Goal: Transaction & Acquisition: Purchase product/service

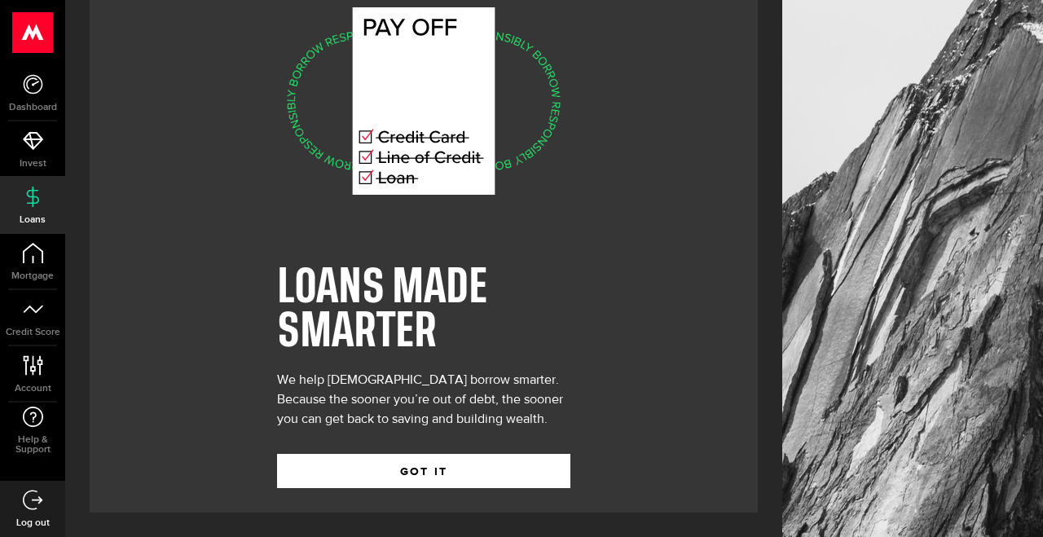
scroll to position [54, 0]
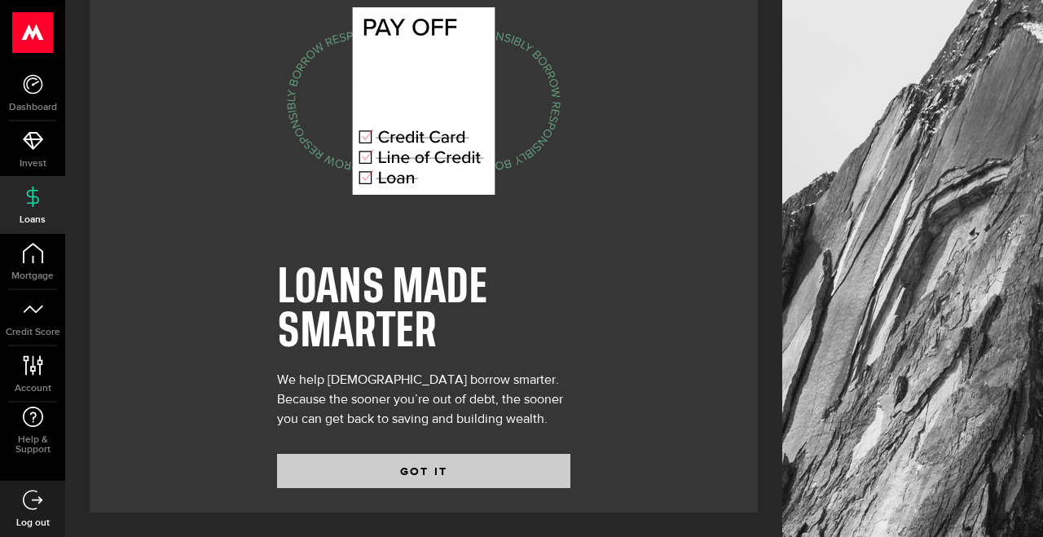
click at [477, 477] on button "GOT IT" at bounding box center [423, 471] width 293 height 34
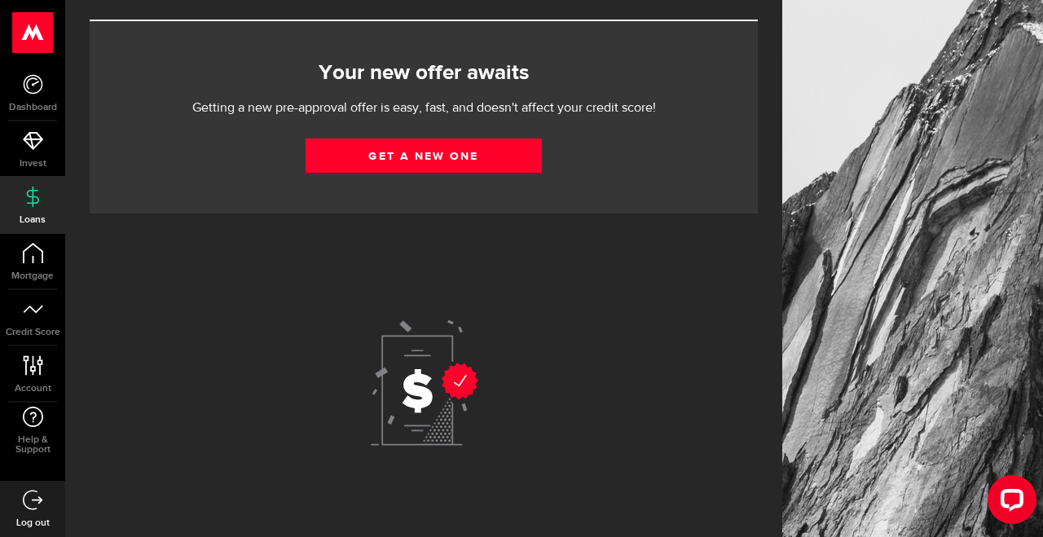
scroll to position [79, 0]
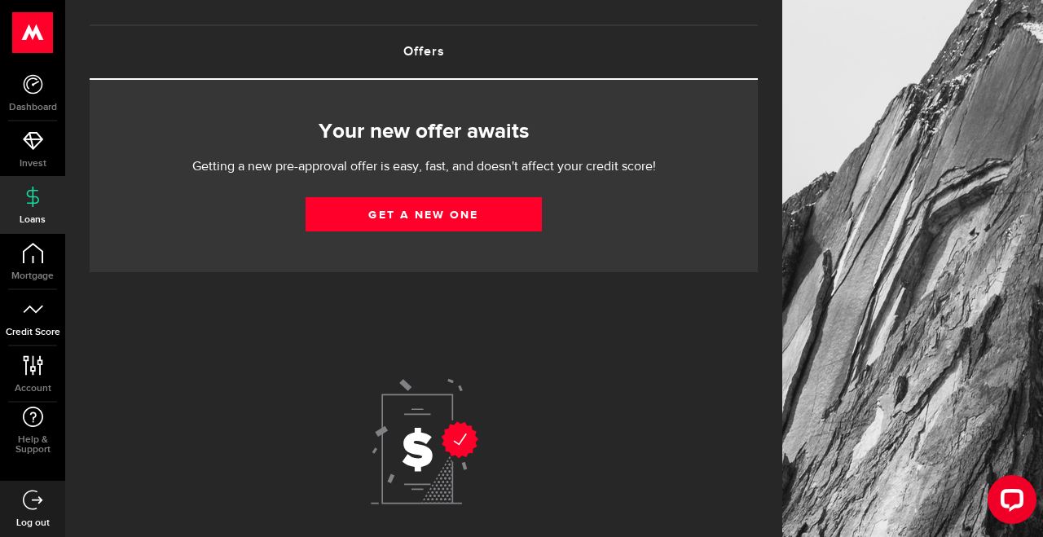
click at [34, 316] on icon at bounding box center [33, 309] width 20 height 20
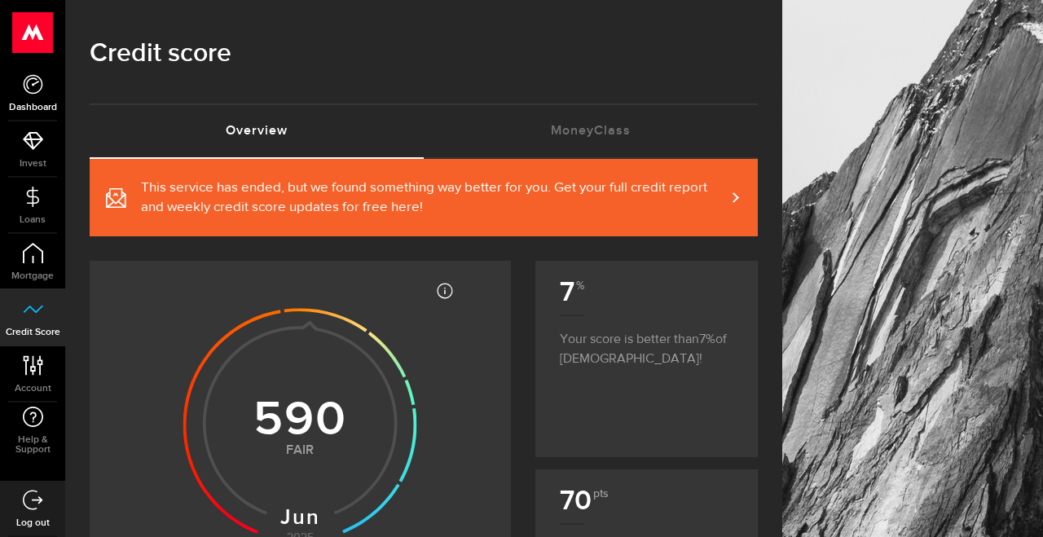
click at [32, 86] on icon at bounding box center [33, 84] width 20 height 20
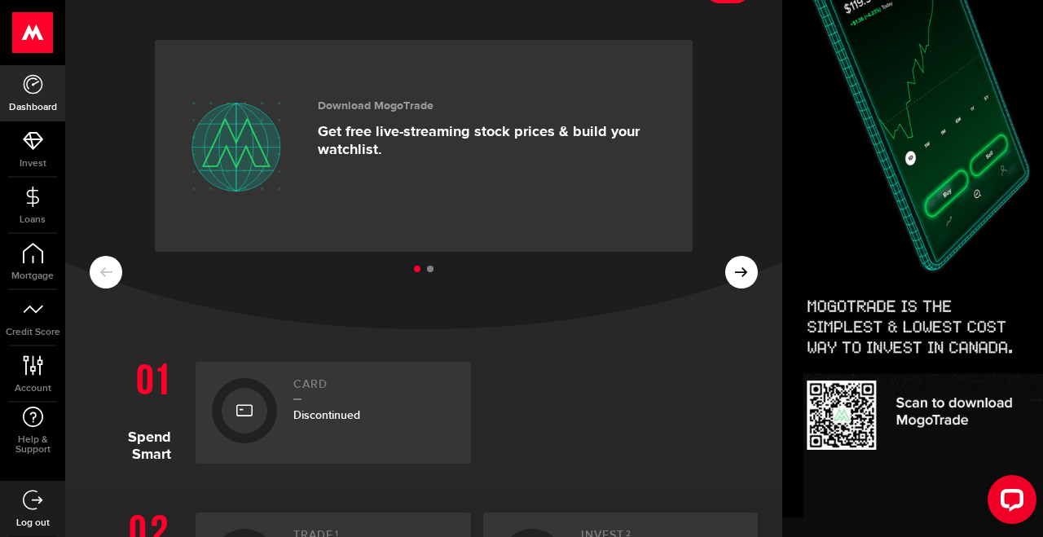
scroll to position [2, 0]
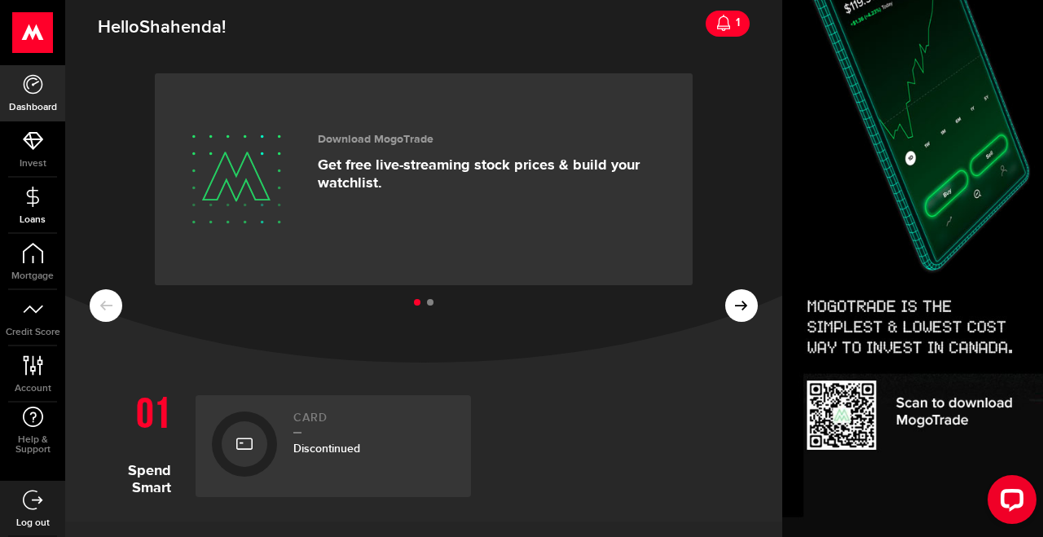
click at [35, 204] on use at bounding box center [32, 196] width 12 height 20
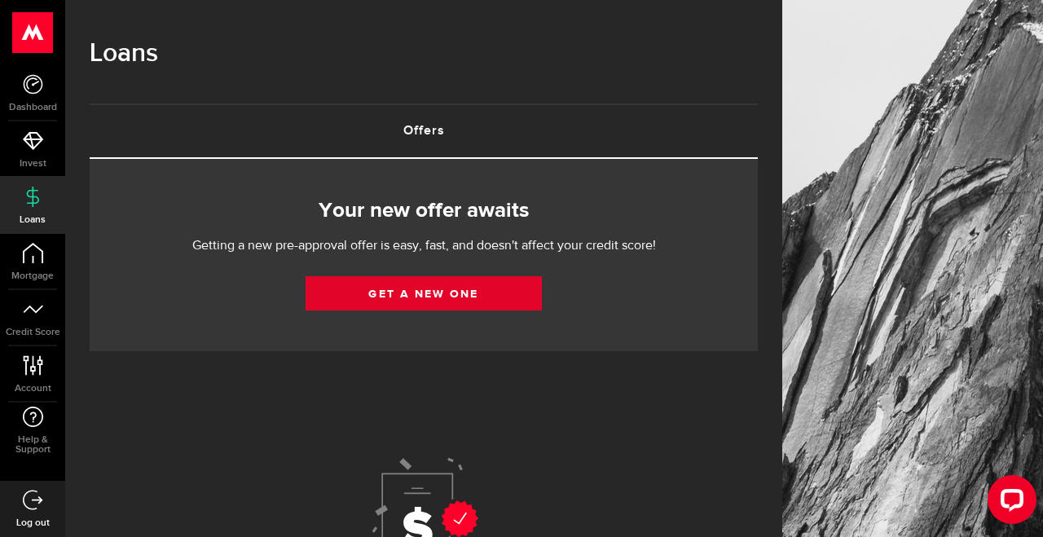
click at [437, 296] on link "Get a new one" at bounding box center [424, 293] width 236 height 34
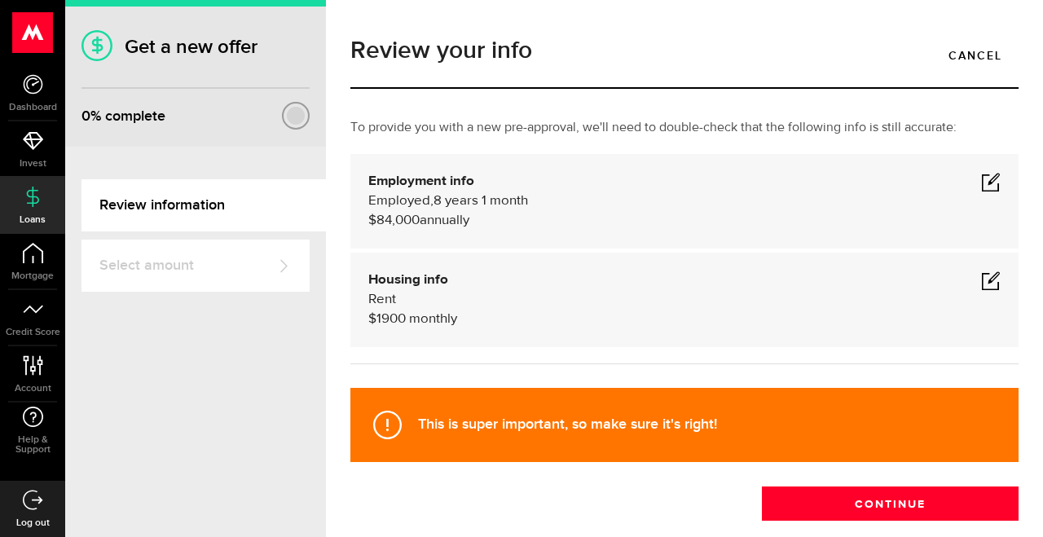
click at [987, 187] on span at bounding box center [991, 182] width 20 height 20
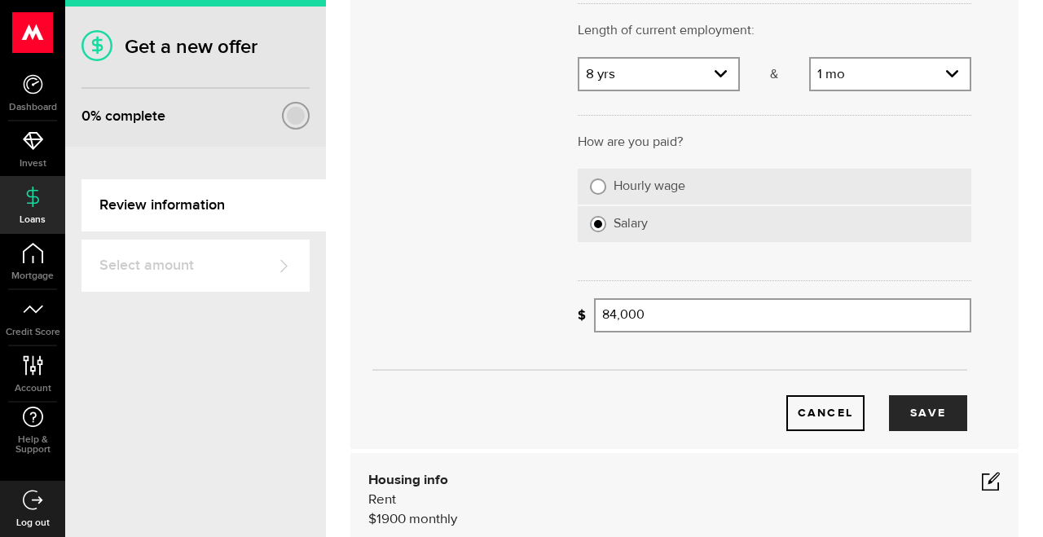
scroll to position [231, 0]
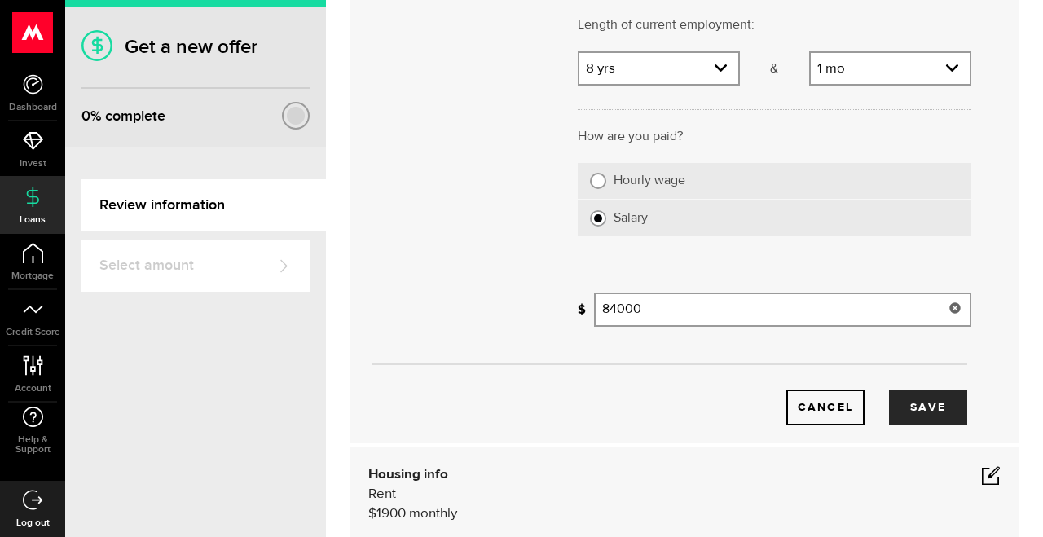
click at [649, 309] on input "84000" at bounding box center [782, 310] width 377 height 34
type input "100,000"
click at [927, 396] on button "Save" at bounding box center [928, 407] width 78 height 36
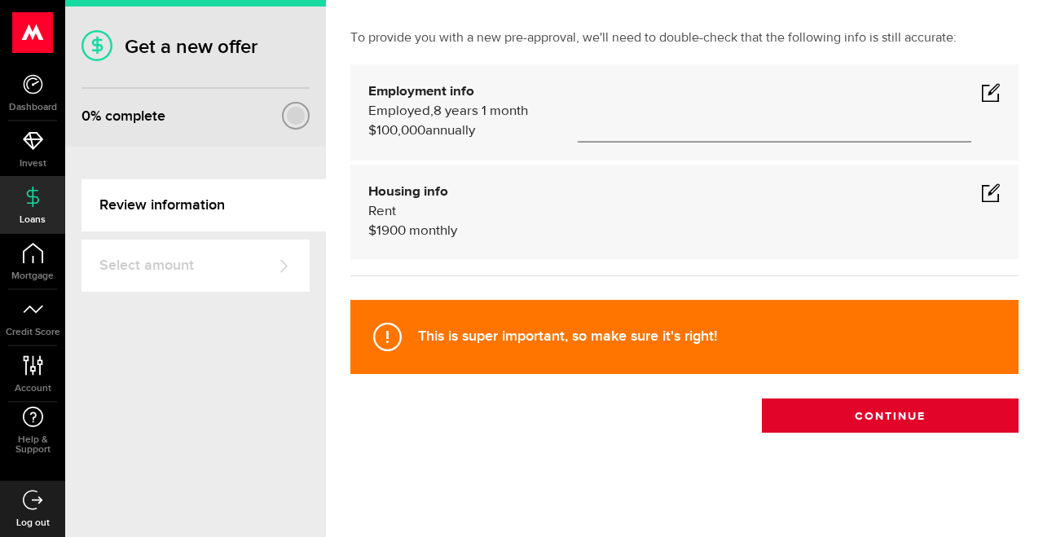
scroll to position [88, 0]
click at [826, 411] on button "Continue" at bounding box center [890, 415] width 257 height 34
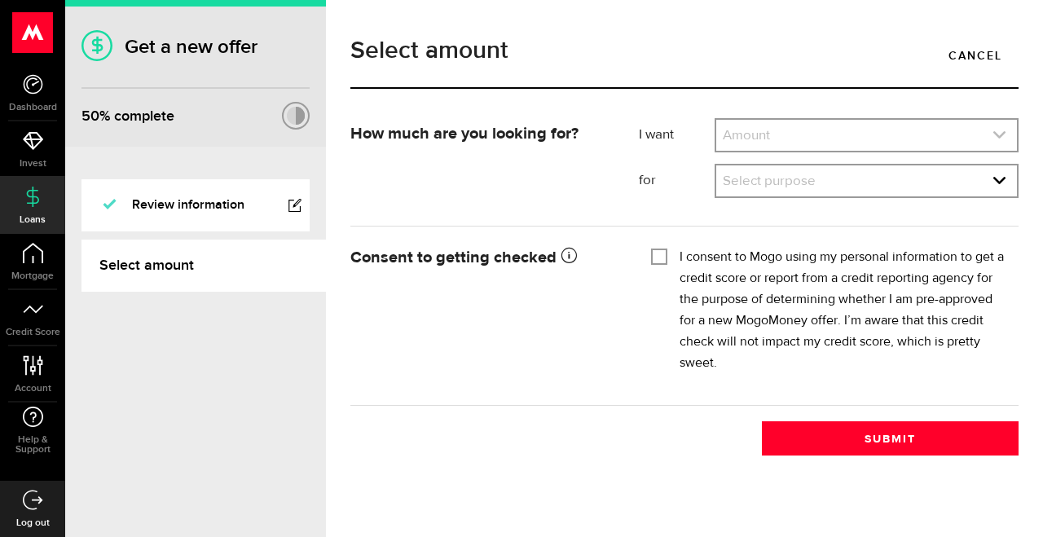
click at [1000, 133] on icon "expand select" at bounding box center [999, 135] width 14 height 14
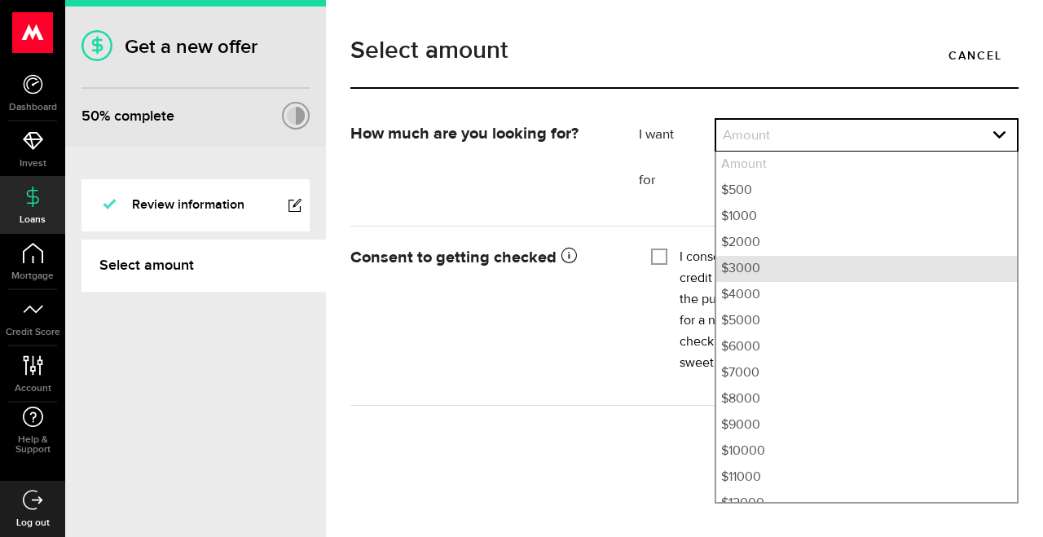
click at [959, 260] on li "$3000" at bounding box center [866, 269] width 301 height 26
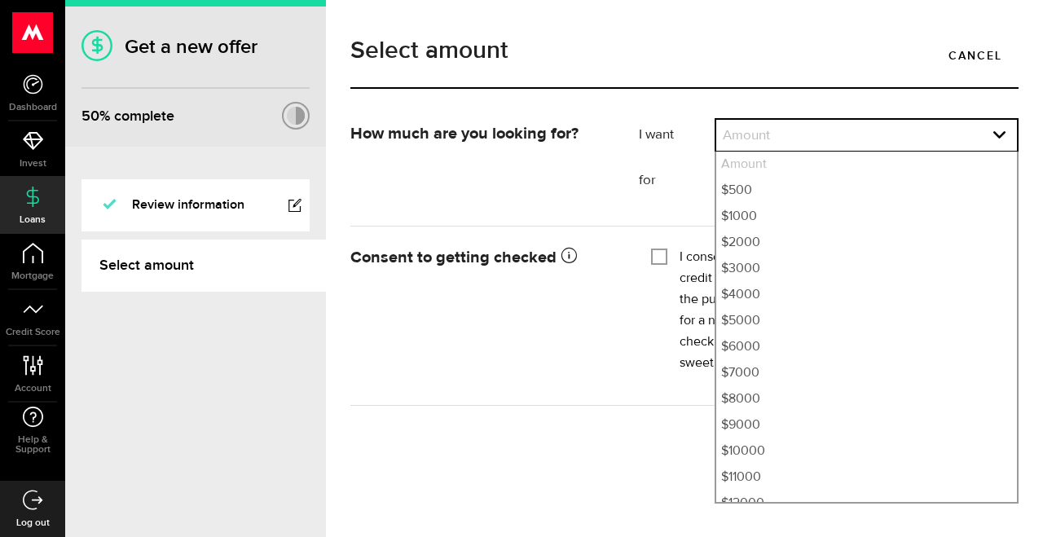
select select "3000"
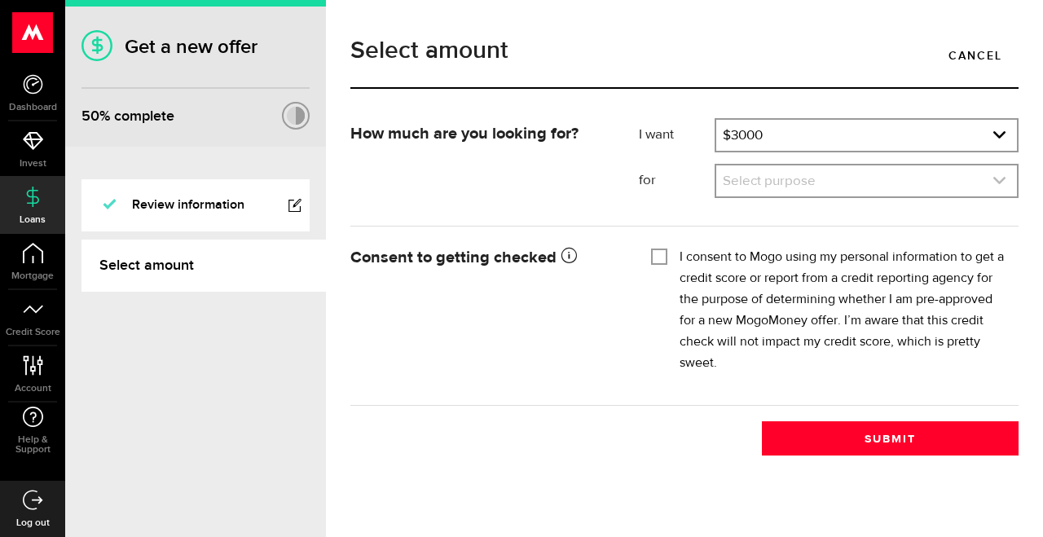
click at [856, 175] on link "expand select" at bounding box center [866, 180] width 301 height 31
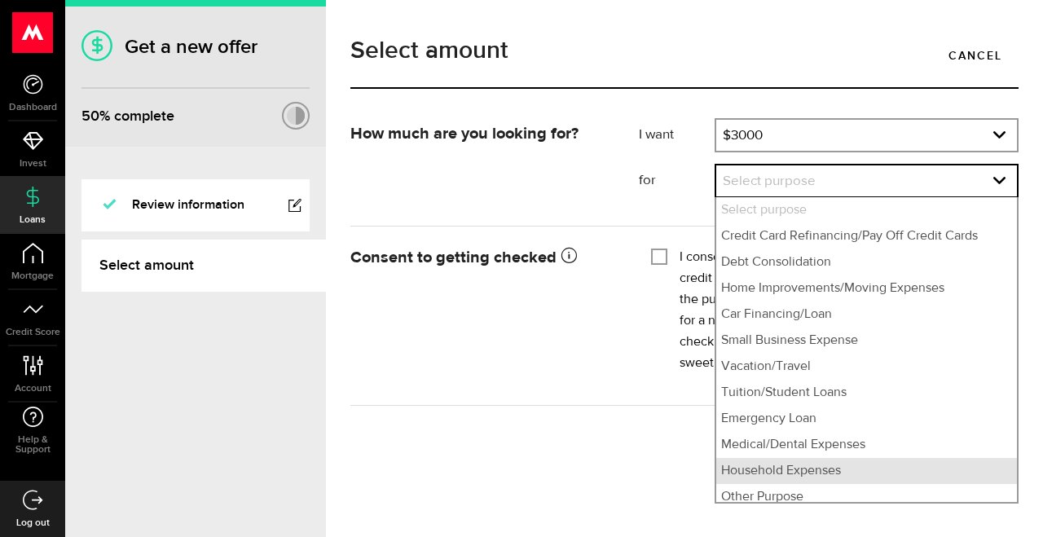
click at [821, 472] on li "Household Expenses" at bounding box center [866, 471] width 301 height 26
select select "Household Expenses"
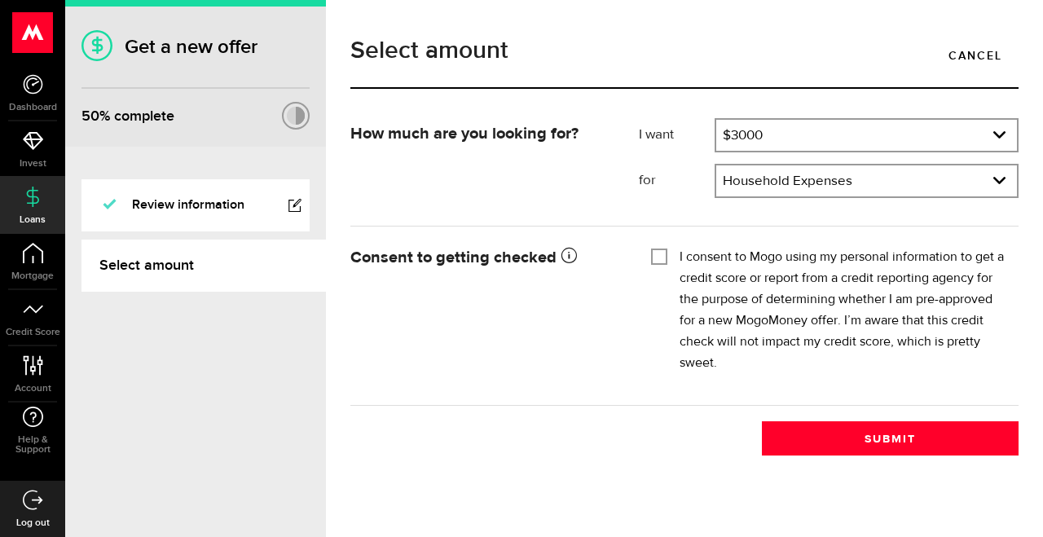
click at [658, 256] on input "I consent to Mogo using my personal information to get a credit score or report…" at bounding box center [659, 255] width 16 height 16
checkbox input "true"
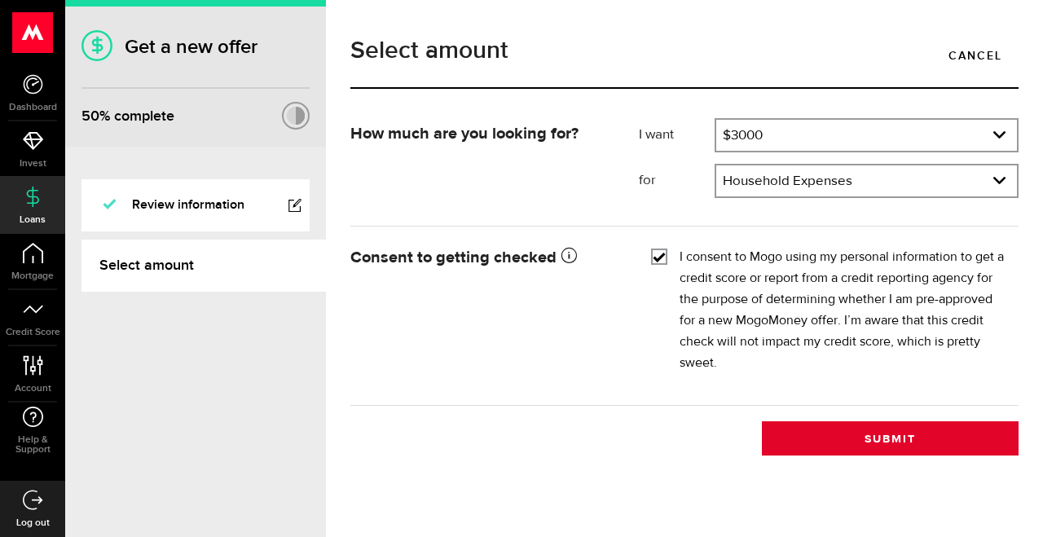
click at [812, 438] on button "Submit" at bounding box center [890, 438] width 257 height 34
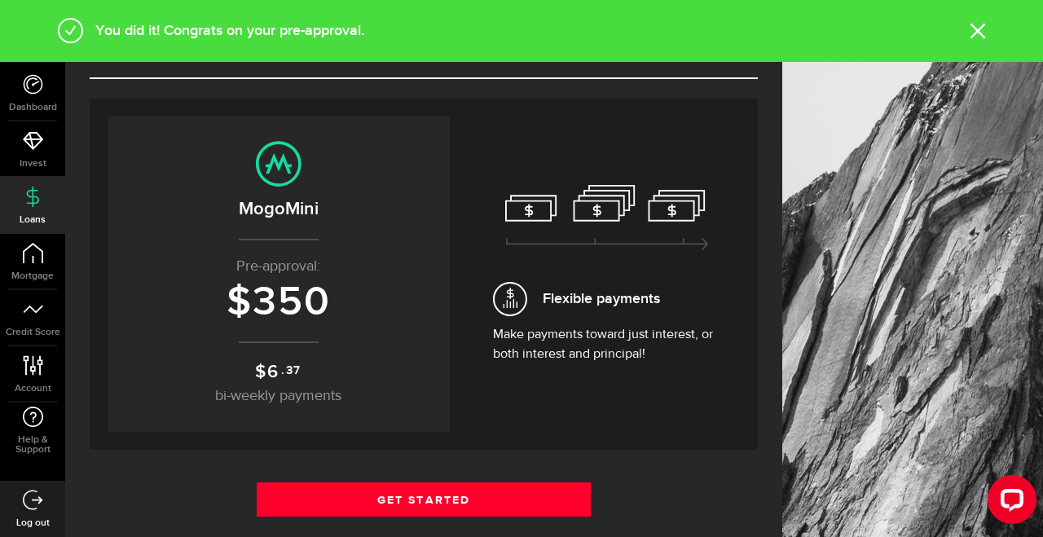
scroll to position [83, 0]
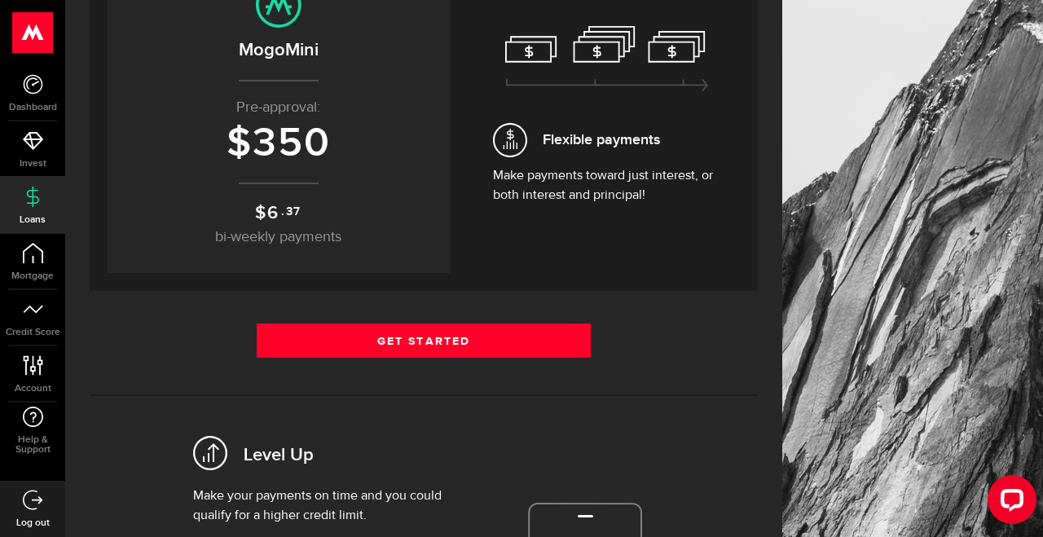
scroll to position [247, 0]
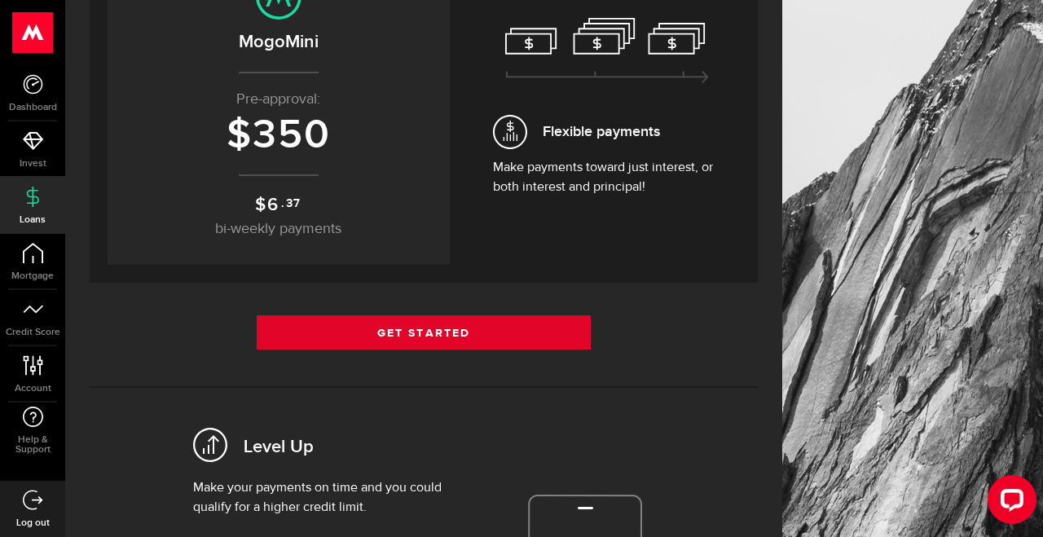
click at [504, 349] on link "Get Started" at bounding box center [424, 332] width 334 height 34
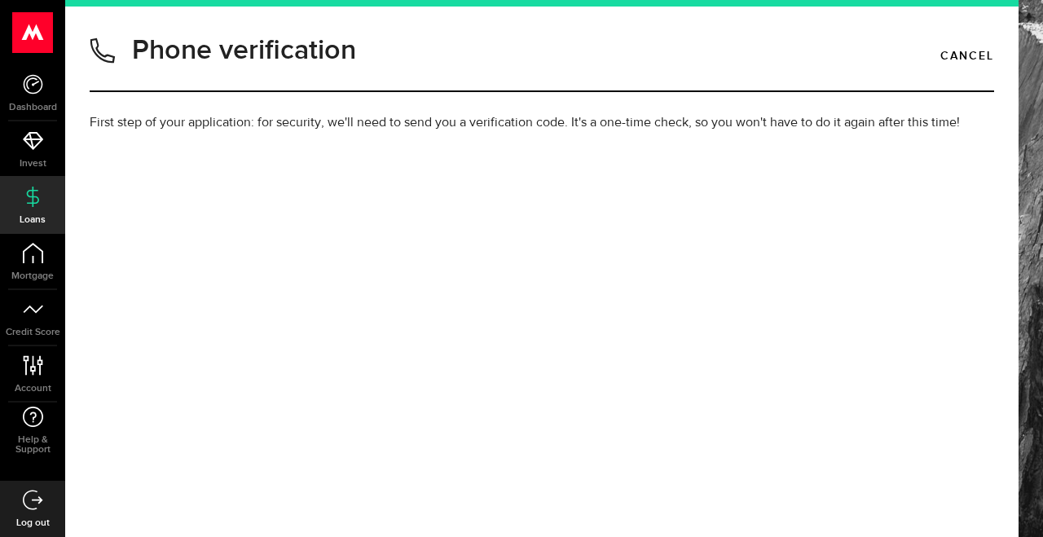
type input "6136146314"
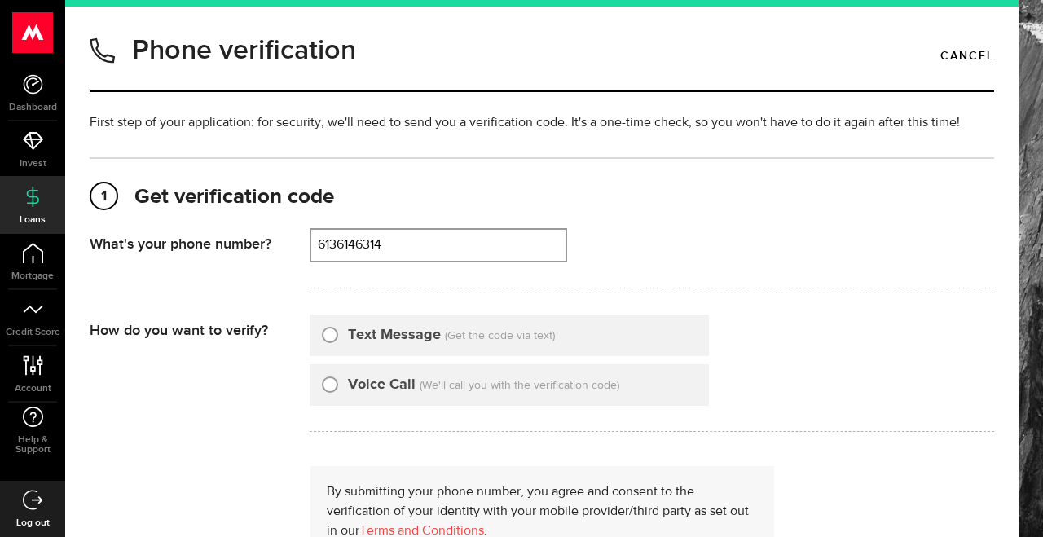
click at [543, 343] on div "Text Message (Get the code via text)" at bounding box center [509, 336] width 399 height 42
click at [332, 333] on input "Text Message" at bounding box center [330, 332] width 16 height 16
radio input "true"
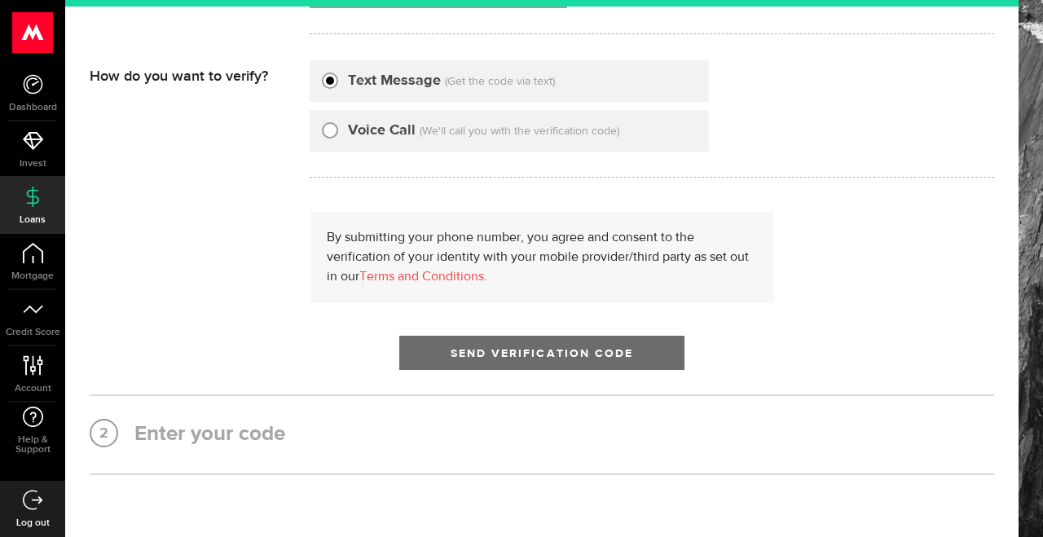
scroll to position [266, 0]
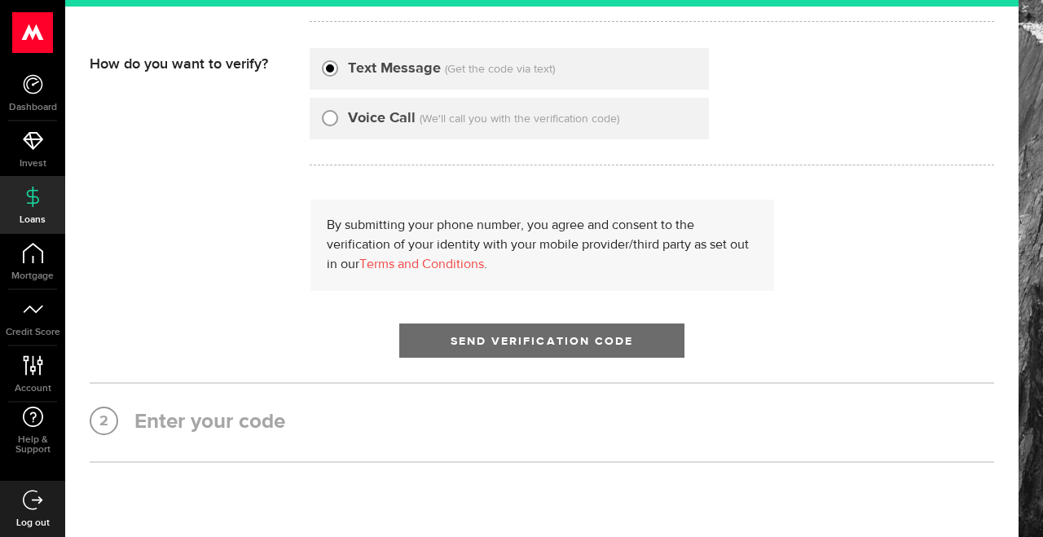
click at [565, 352] on button "Send Verification Code" at bounding box center [541, 340] width 285 height 34
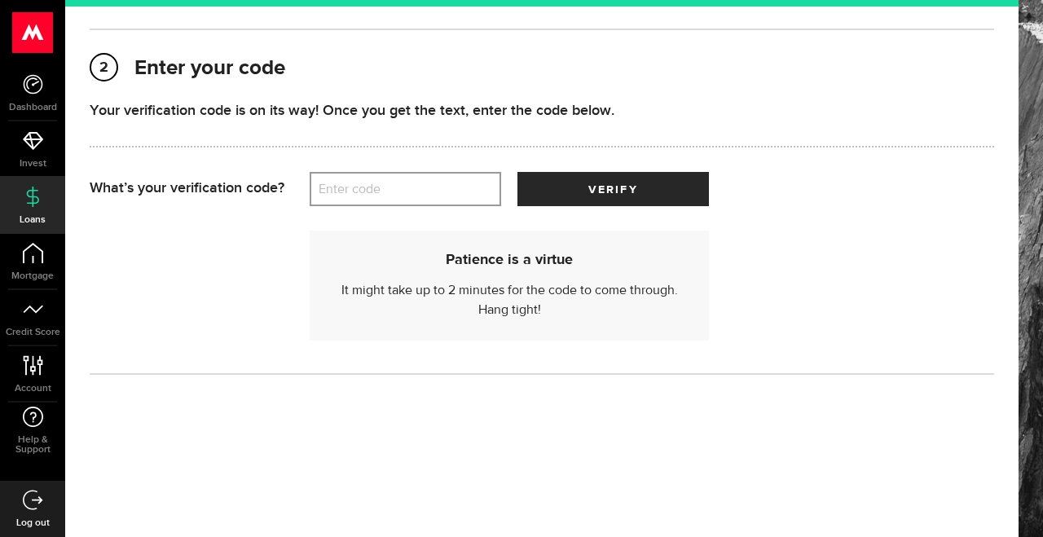
scroll to position [0, 0]
click at [413, 178] on label "Enter code" at bounding box center [405, 189] width 191 height 33
click at [413, 178] on input "Enter code" at bounding box center [405, 189] width 191 height 34
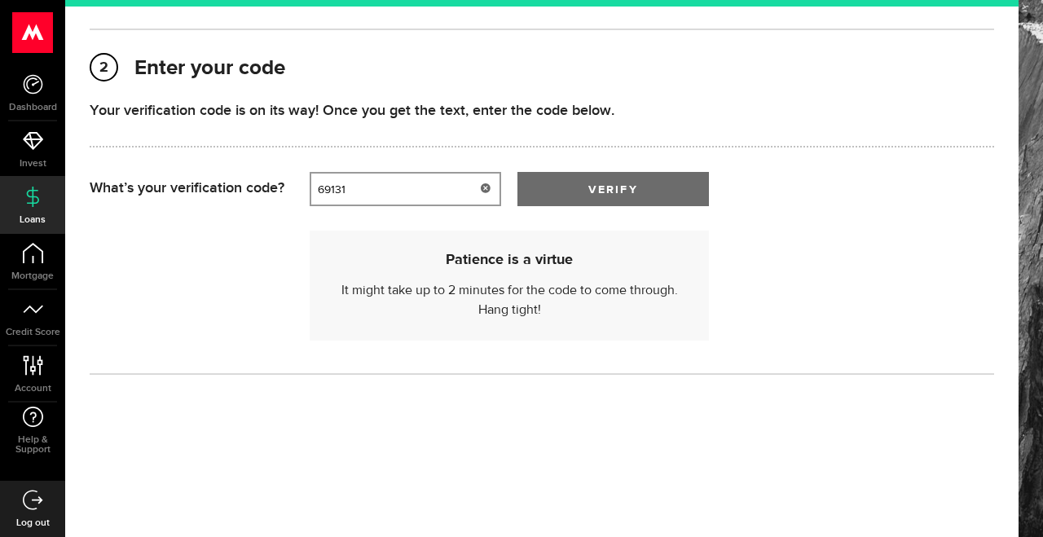
click at [663, 189] on button "verify" at bounding box center [612, 189] width 191 height 34
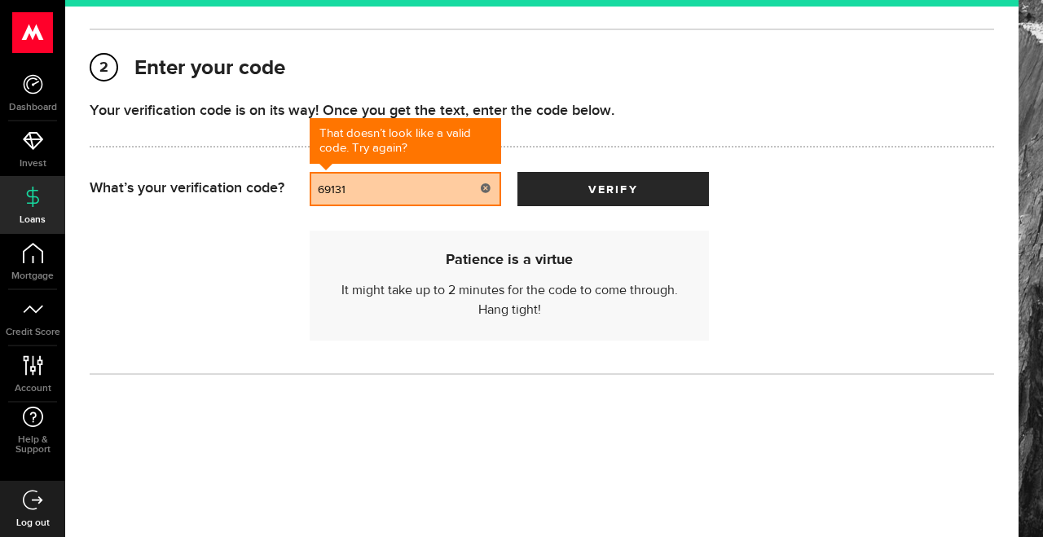
click at [330, 191] on input "69131" at bounding box center [405, 189] width 191 height 34
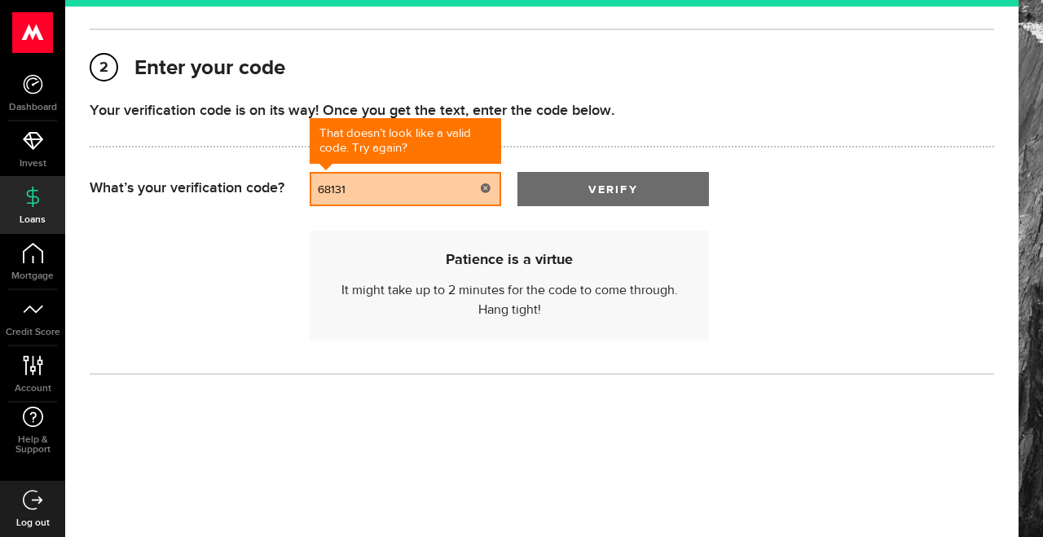
type input "68131"
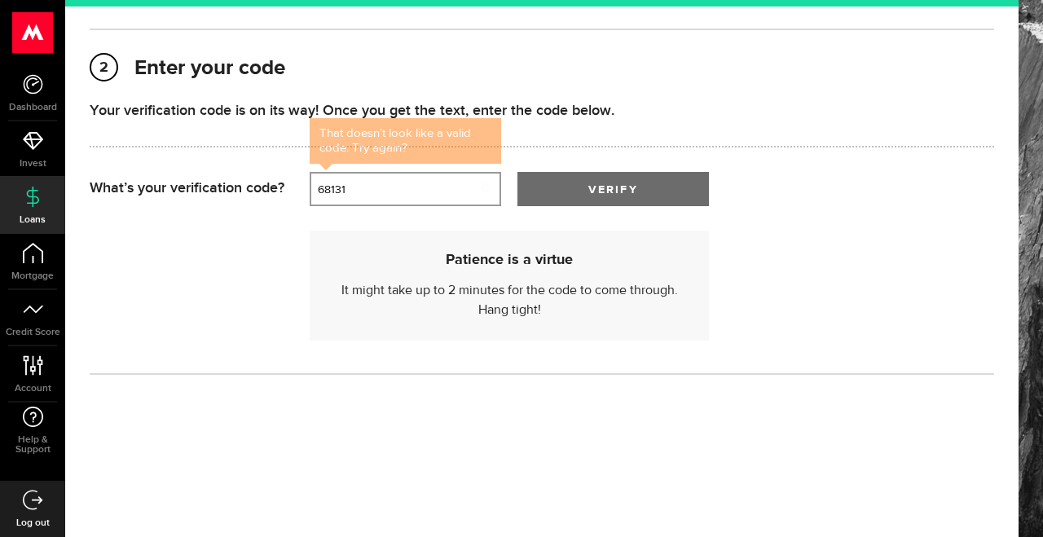
click at [552, 185] on button "verify" at bounding box center [612, 189] width 191 height 34
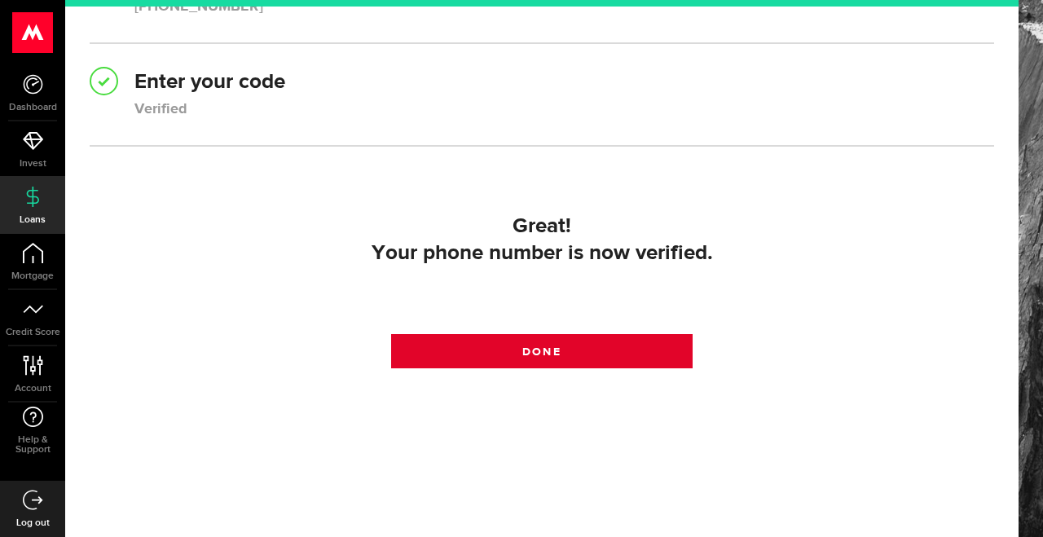
click at [557, 350] on link "Done" at bounding box center [541, 351] width 301 height 34
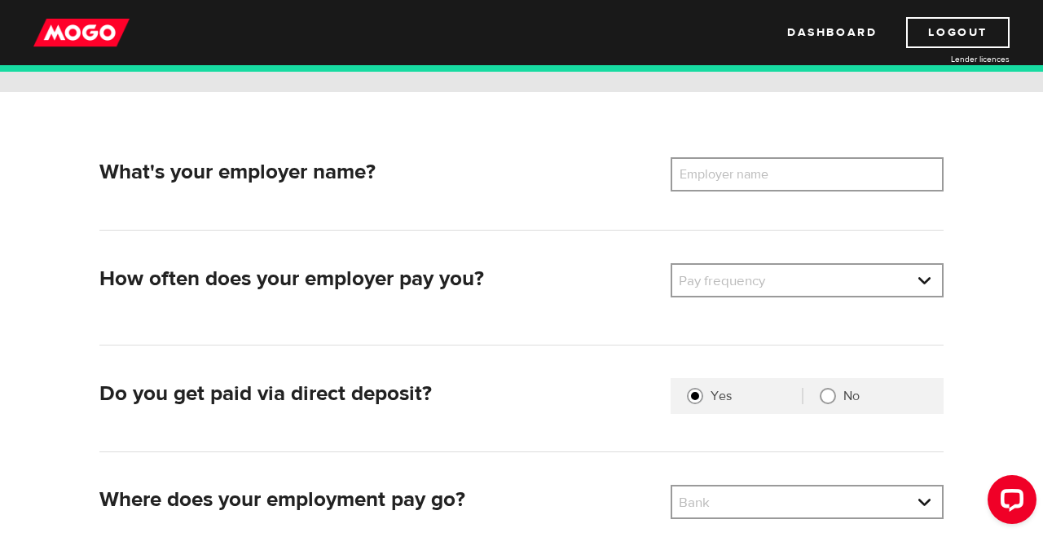
scroll to position [198, 0]
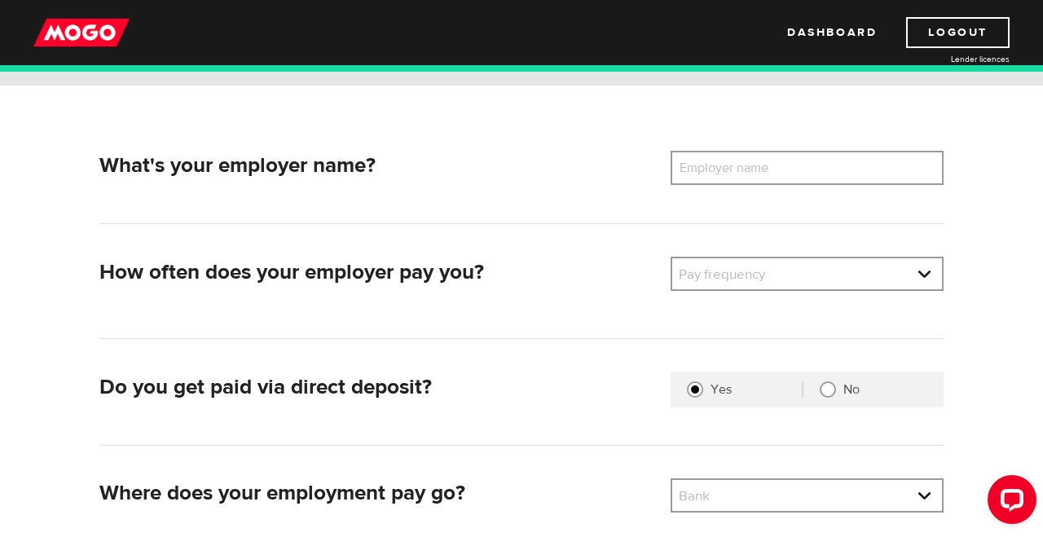
click at [743, 175] on label "Employer name" at bounding box center [736, 168] width 131 height 34
click at [743, 175] on input "Employer name" at bounding box center [807, 168] width 273 height 34
type input "Government of Canada"
click at [731, 267] on link at bounding box center [807, 273] width 270 height 31
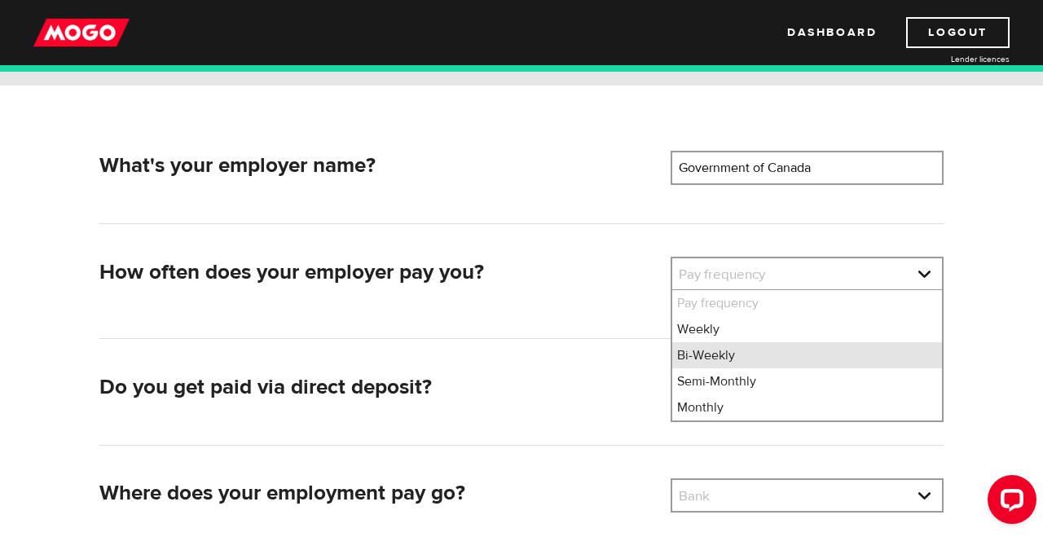
click at [735, 343] on li "Bi-Weekly" at bounding box center [807, 355] width 270 height 26
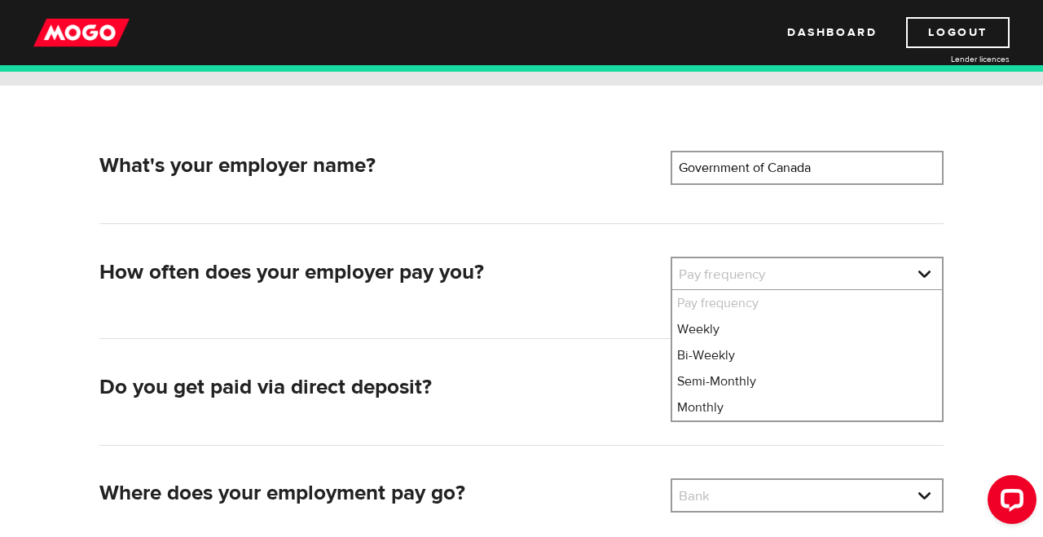
select select "2"
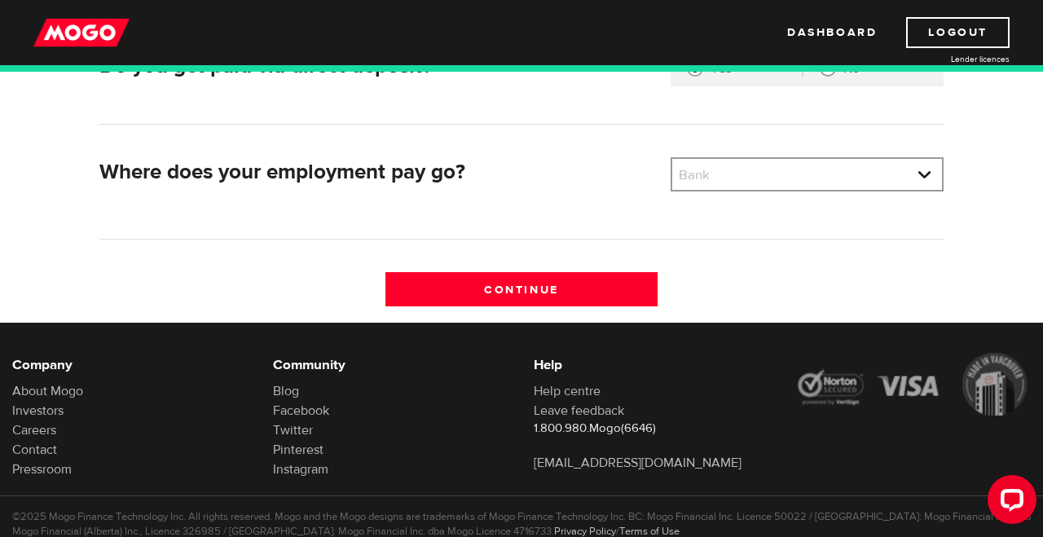
scroll to position [548, 0]
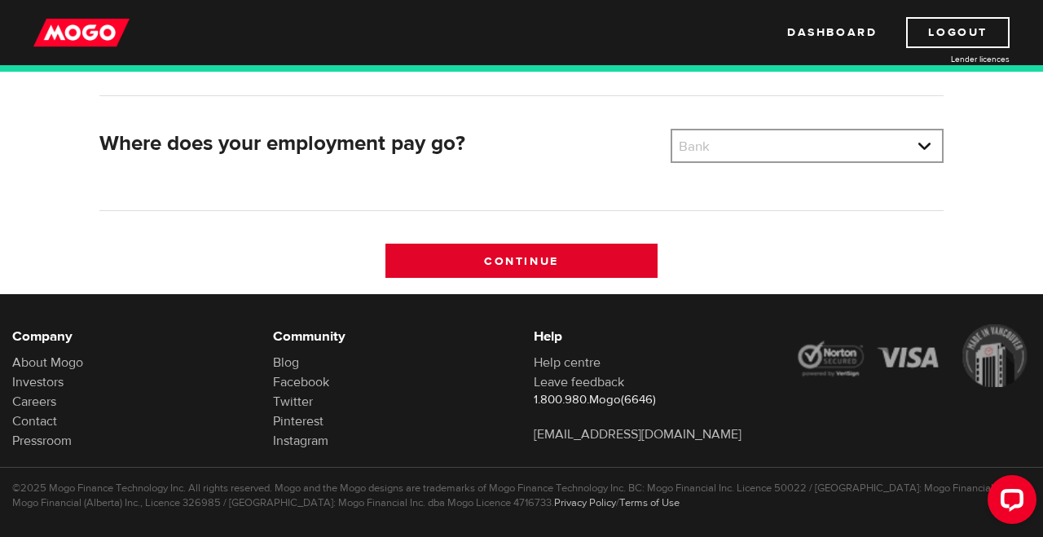
click at [539, 264] on input "Continue" at bounding box center [521, 261] width 273 height 34
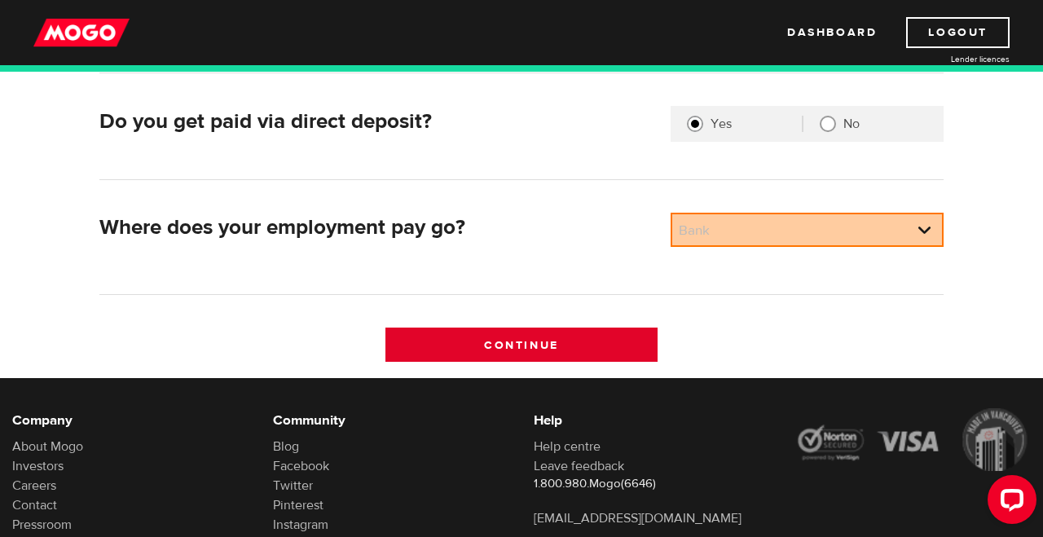
scroll to position [457, 0]
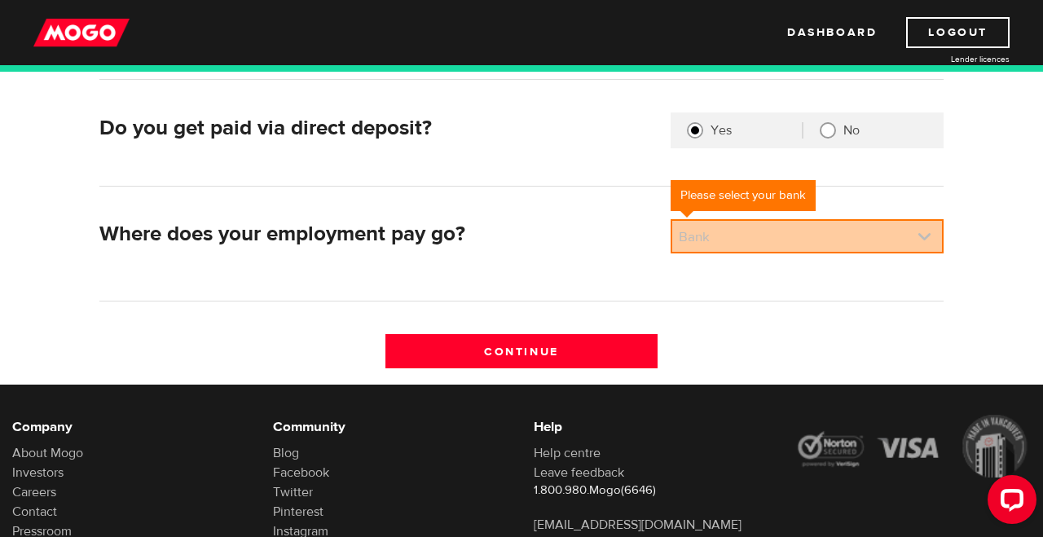
click at [773, 244] on link at bounding box center [807, 236] width 270 height 31
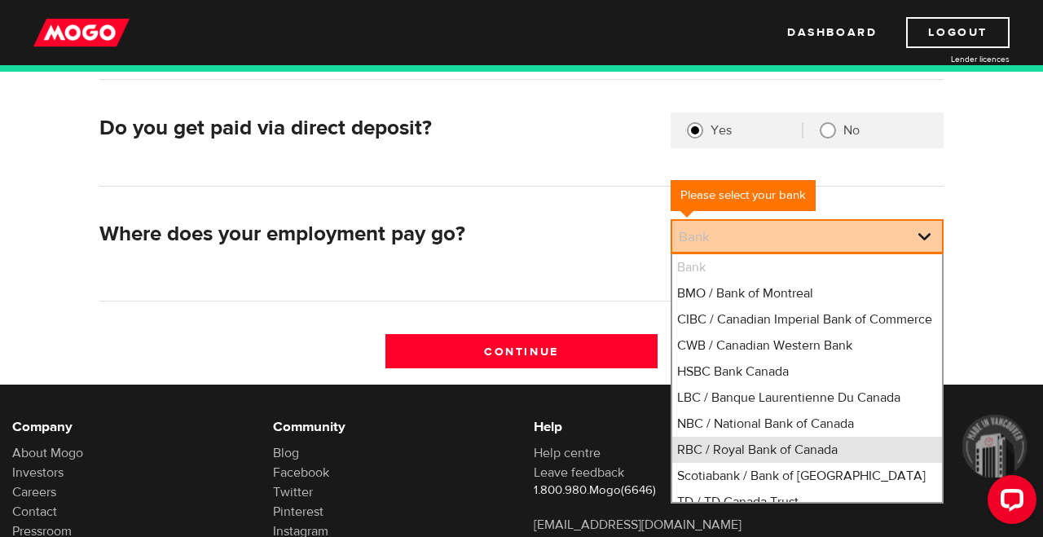
click at [744, 463] on li "RBC / Royal Bank of Canada" at bounding box center [807, 450] width 270 height 26
select select "8"
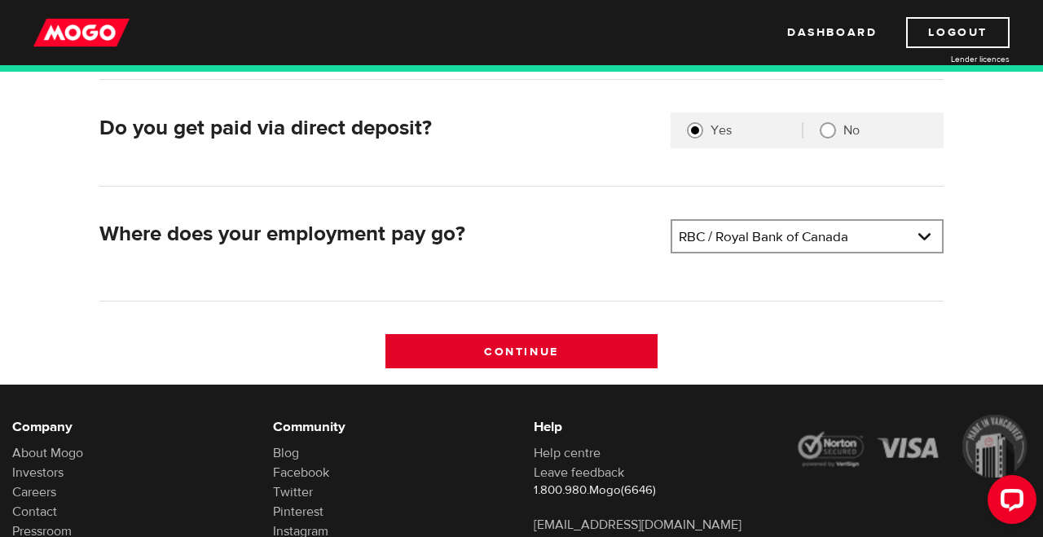
click at [543, 357] on input "Continue" at bounding box center [521, 351] width 273 height 34
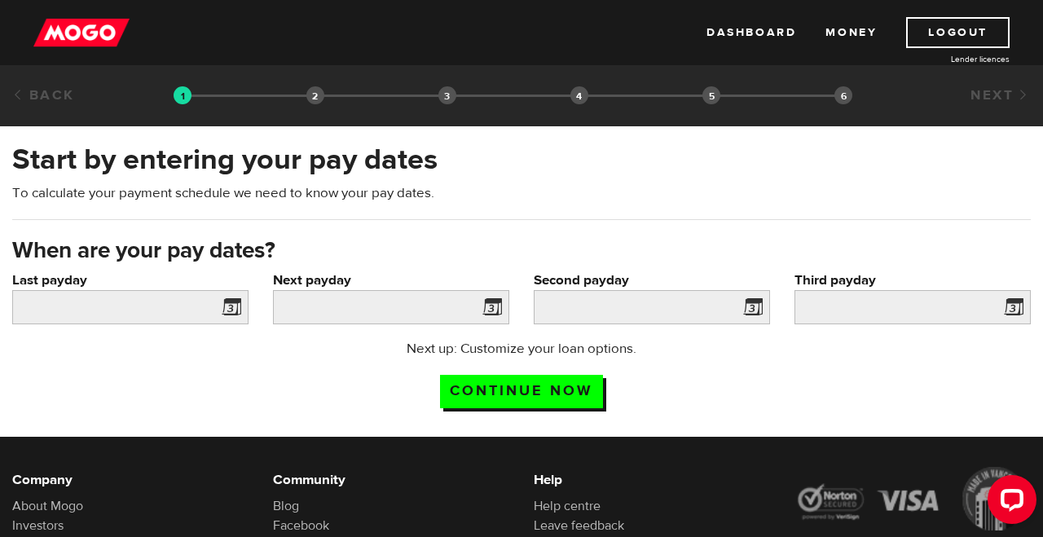
click at [230, 306] on span at bounding box center [228, 310] width 24 height 26
click at [163, 311] on input "Last payday" at bounding box center [130, 307] width 236 height 34
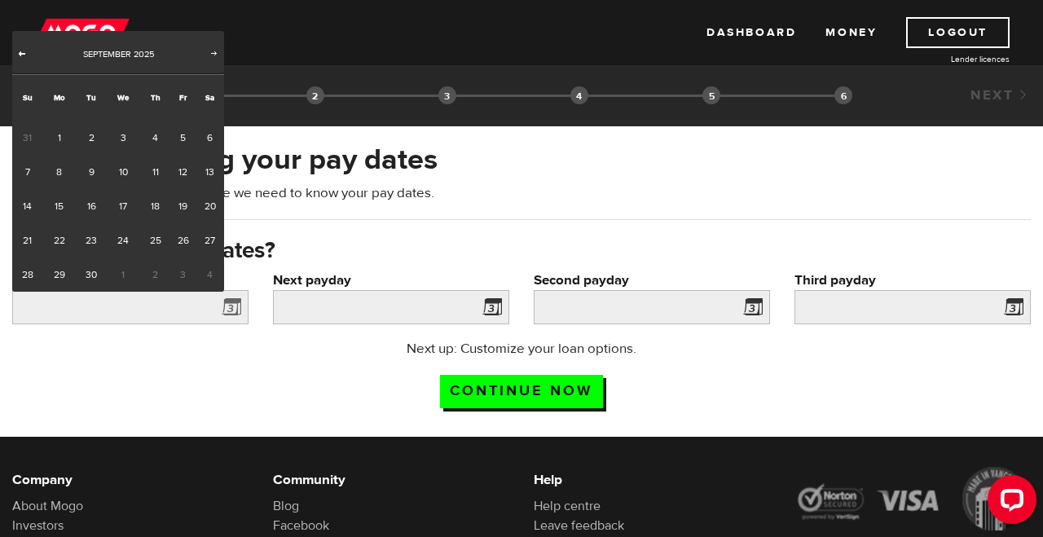
click at [24, 55] on span "Prev" at bounding box center [21, 52] width 13 height 13
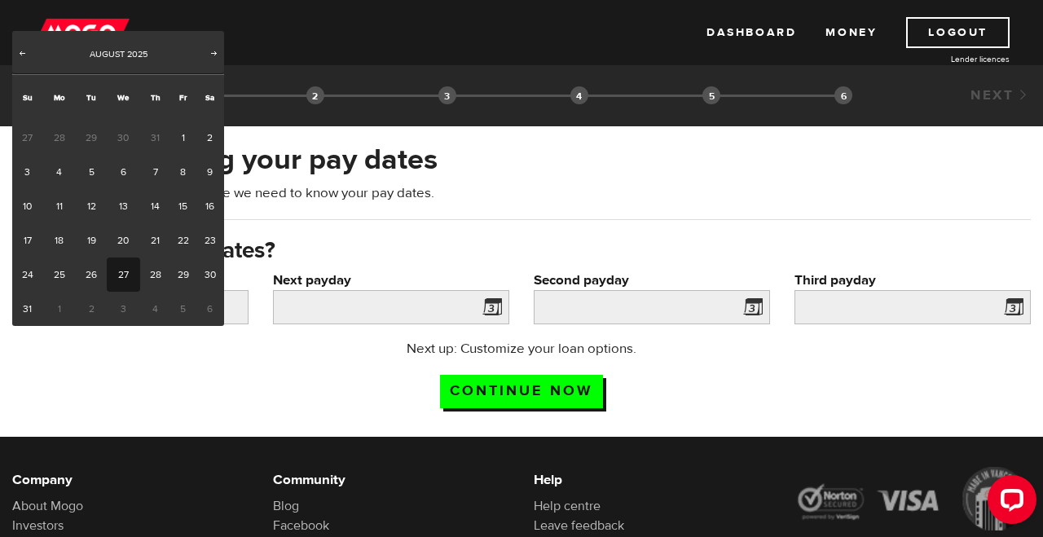
click at [116, 271] on link "27" at bounding box center [123, 274] width 33 height 34
type input "2025/08/27"
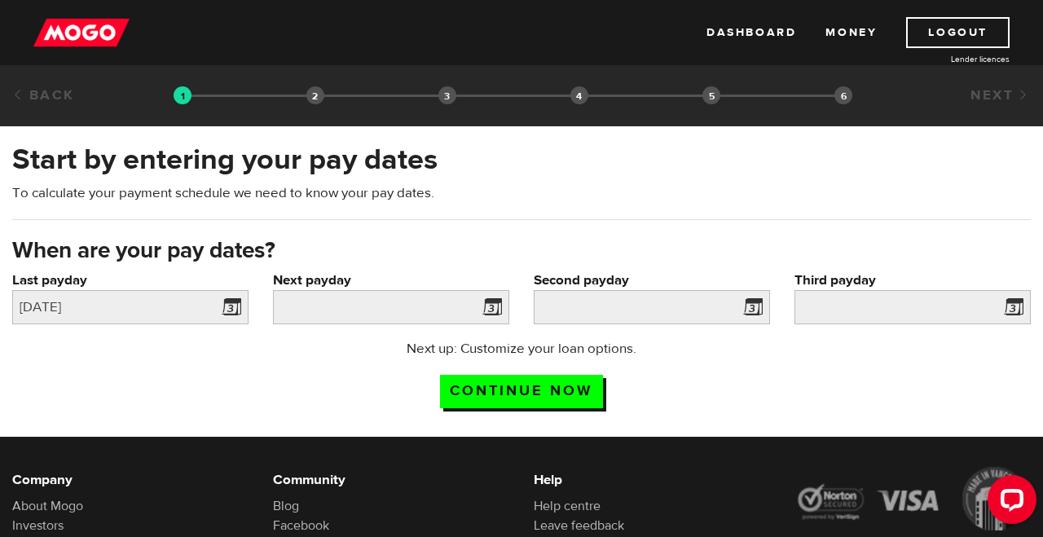
click at [489, 311] on span at bounding box center [489, 310] width 24 height 26
click at [482, 301] on span at bounding box center [489, 310] width 24 height 26
click at [412, 310] on input "Next payday" at bounding box center [391, 307] width 236 height 34
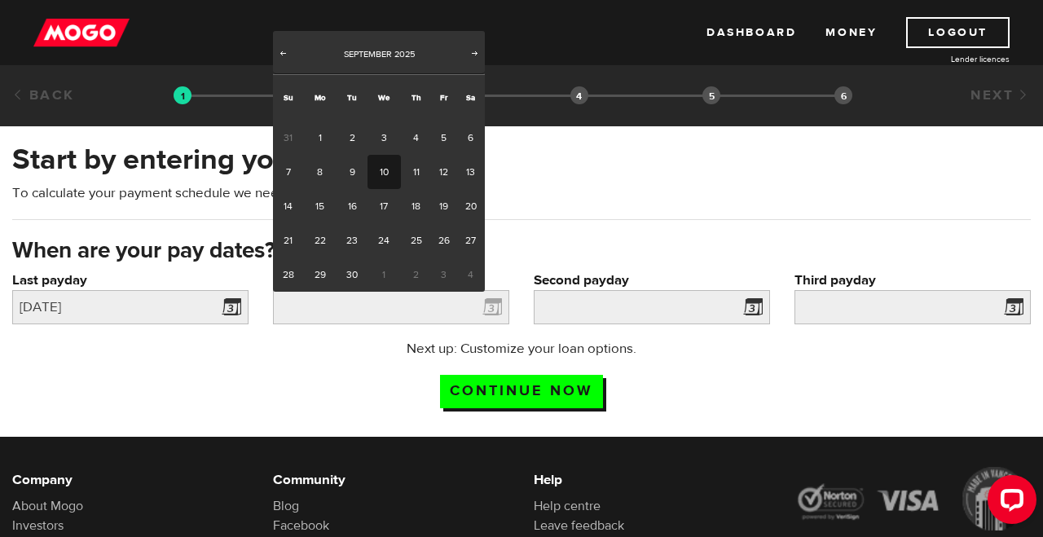
click at [385, 176] on link "10" at bounding box center [383, 172] width 33 height 34
type input "2025/09/10"
type input "2025/9/24"
type input "2025/10/8"
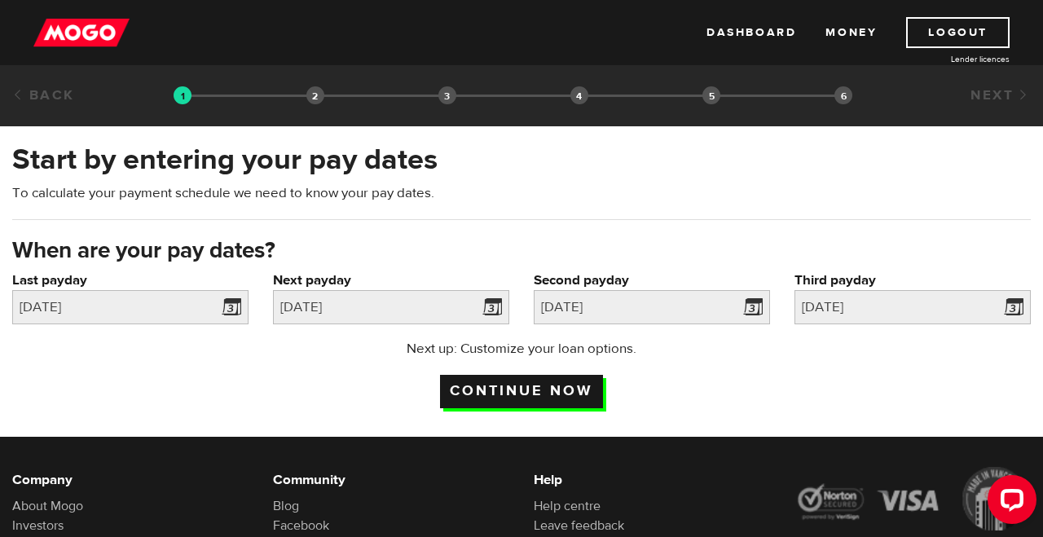
click at [552, 394] on input "Continue now" at bounding box center [521, 391] width 163 height 33
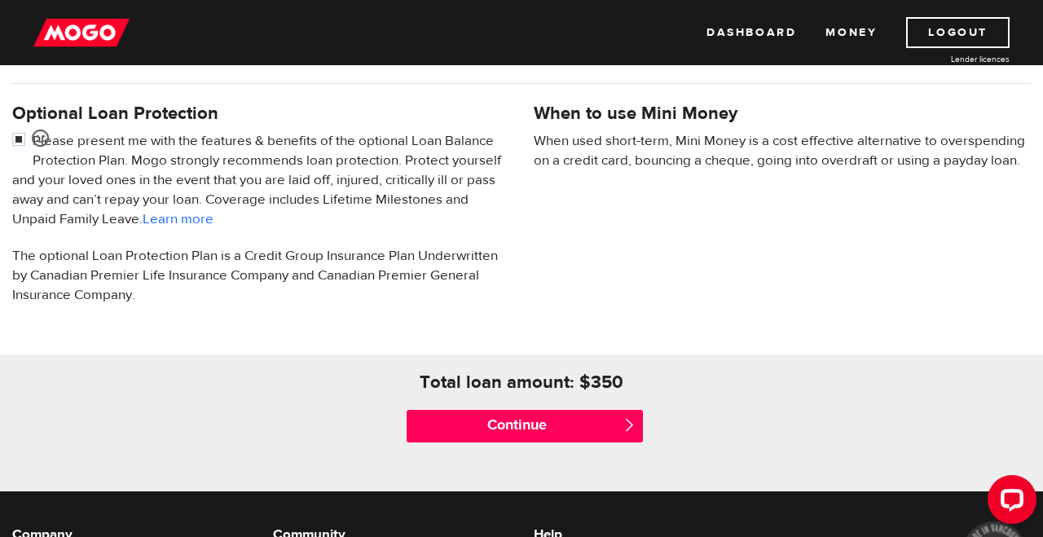
scroll to position [543, 0]
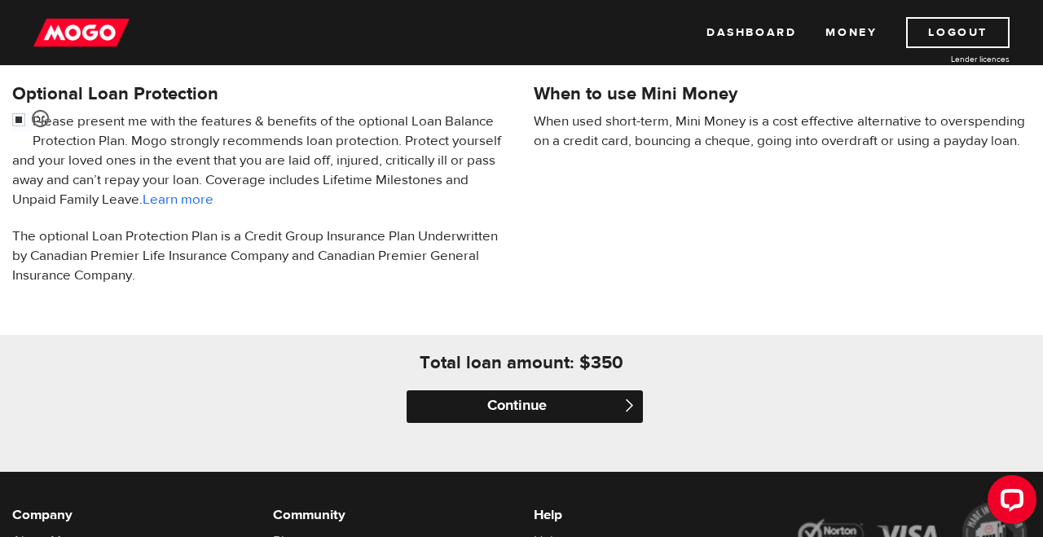
click at [574, 410] on input "Continue" at bounding box center [525, 406] width 236 height 33
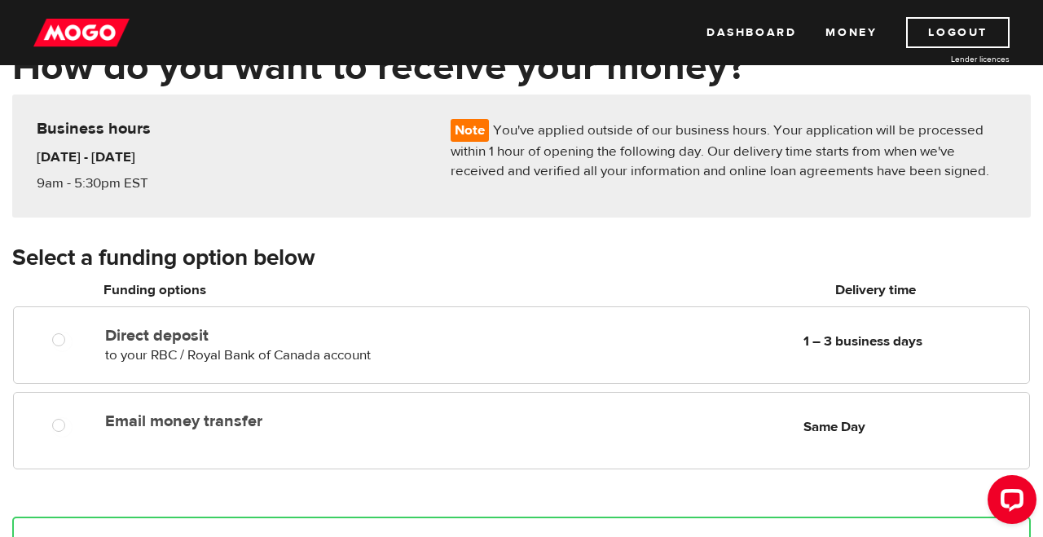
scroll to position [107, 0]
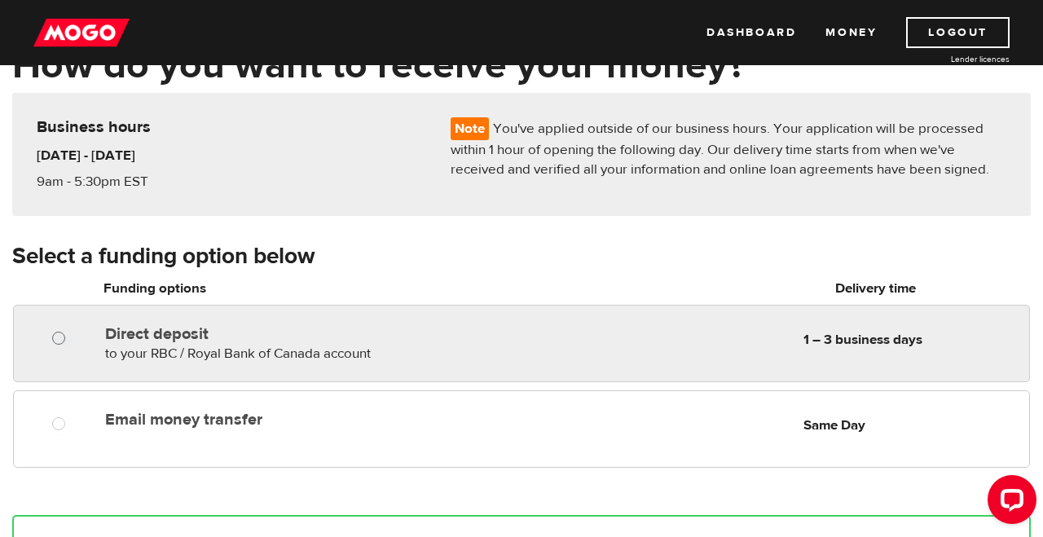
radio input "true"
click at [59, 337] on input "Direct deposit" at bounding box center [62, 340] width 20 height 20
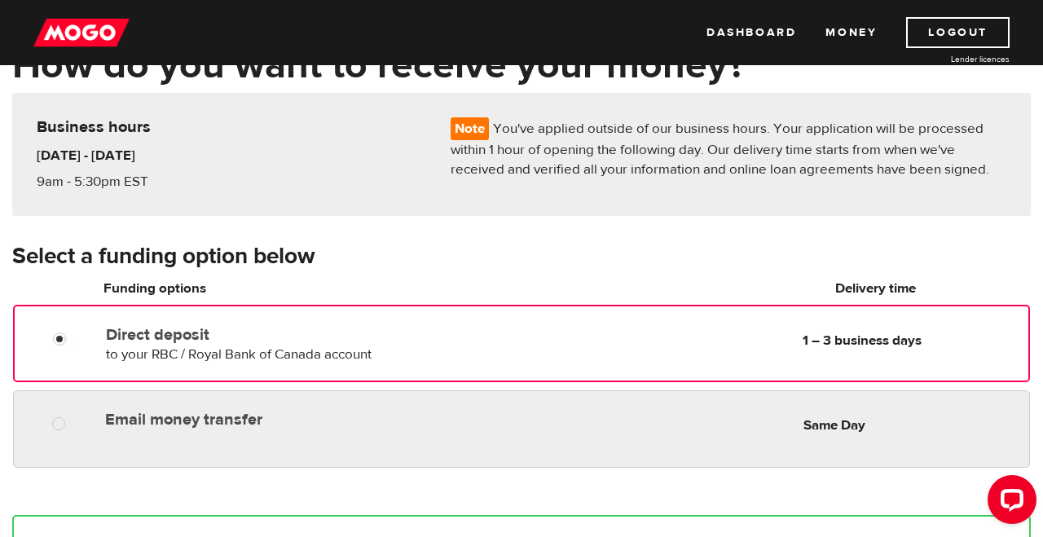
radio input "true"
click at [81, 420] on div at bounding box center [64, 426] width 98 height 20
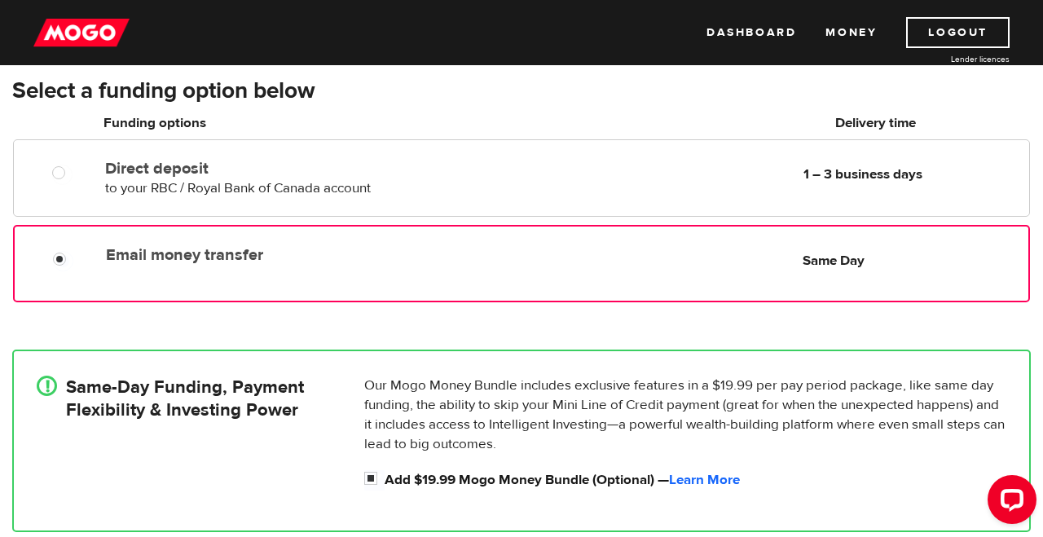
scroll to position [266, 0]
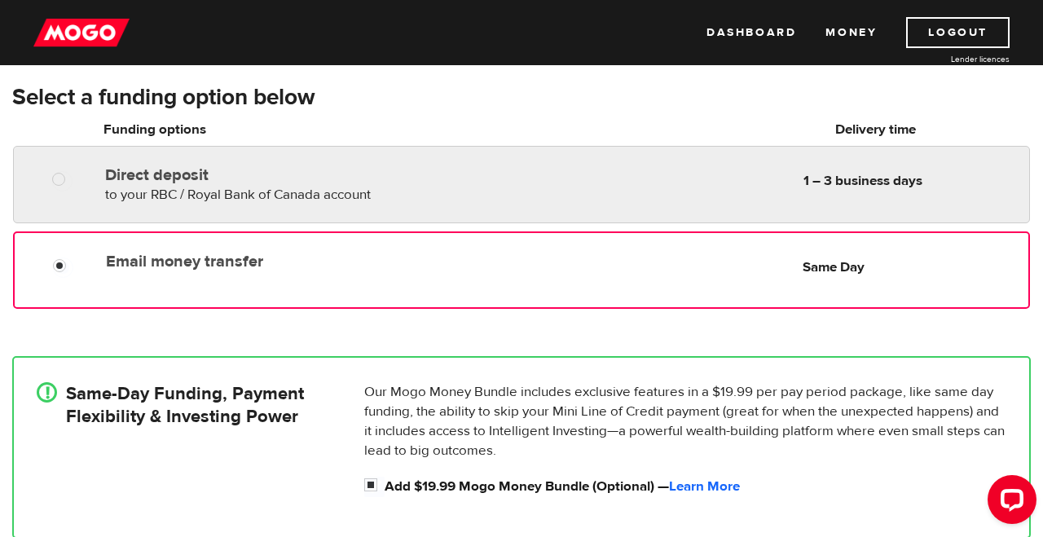
radio input "true"
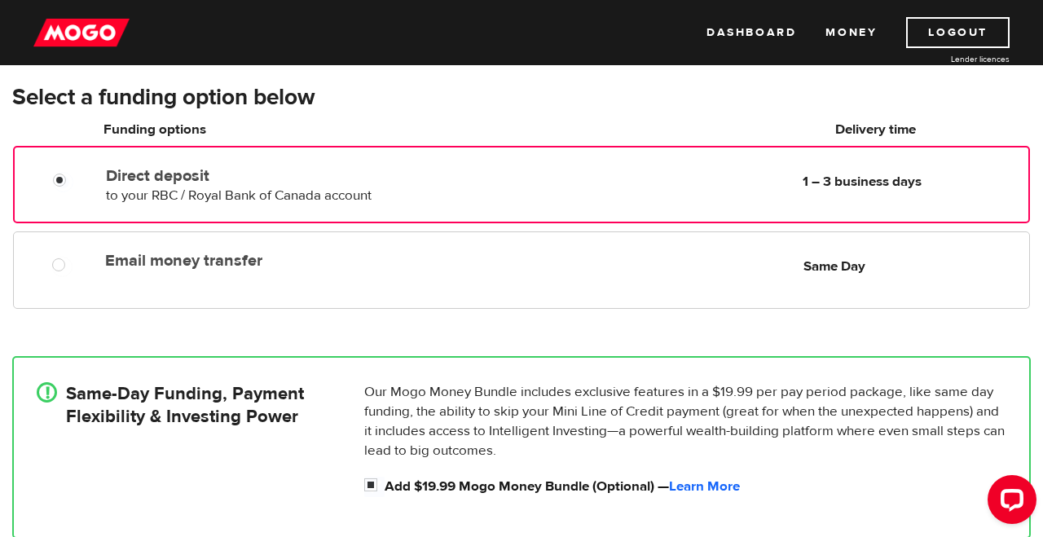
click at [332, 188] on span "to your RBC / Royal Bank of Canada account" at bounding box center [239, 196] width 266 height 18
click at [732, 416] on p "Our Mogo Money Bundle includes exclusive features in a $19.99 per pay period pa…" at bounding box center [685, 421] width 642 height 78
click at [373, 481] on input "Add $19.99 Mogo Money Bundle (Optional) — Learn More" at bounding box center [374, 487] width 20 height 20
checkbox input "false"
radio input "false"
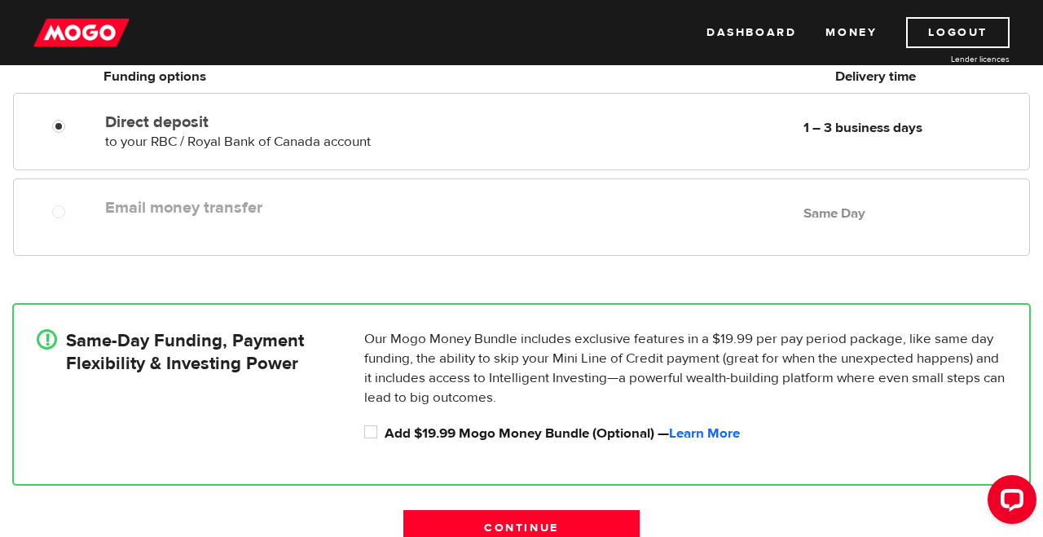
scroll to position [310, 0]
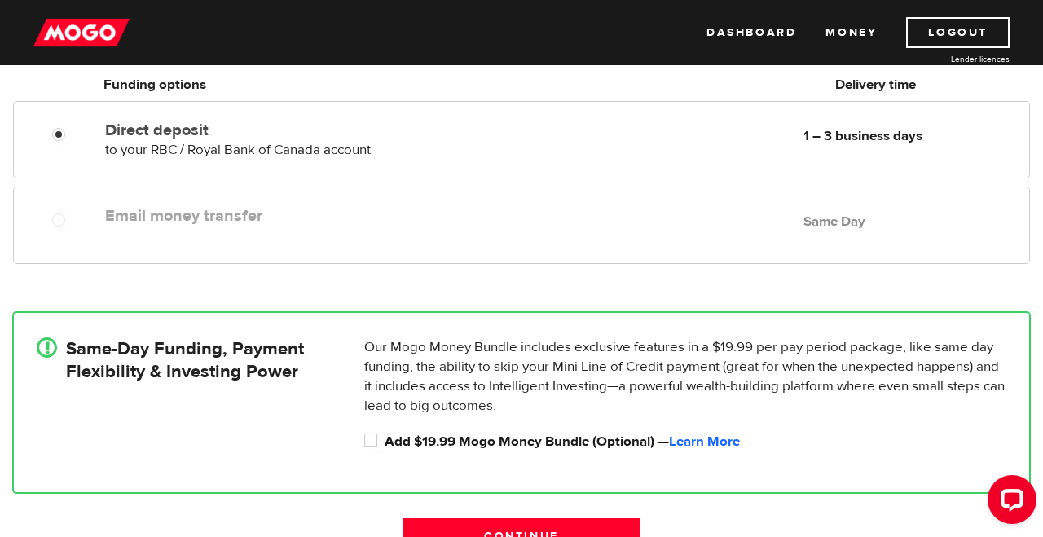
click at [176, 215] on label "Email money transfer" at bounding box center [292, 216] width 375 height 20
click at [45, 220] on div at bounding box center [64, 222] width 98 height 20
click at [370, 439] on input "Add $19.99 Mogo Money Bundle (Optional) — Learn More" at bounding box center [374, 442] width 20 height 20
checkbox input "true"
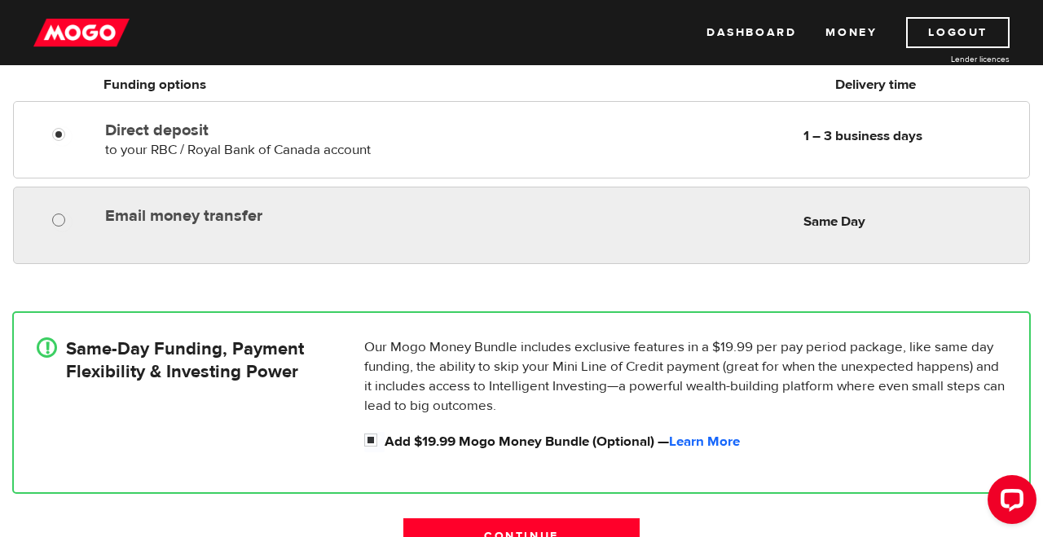
radio input "true"
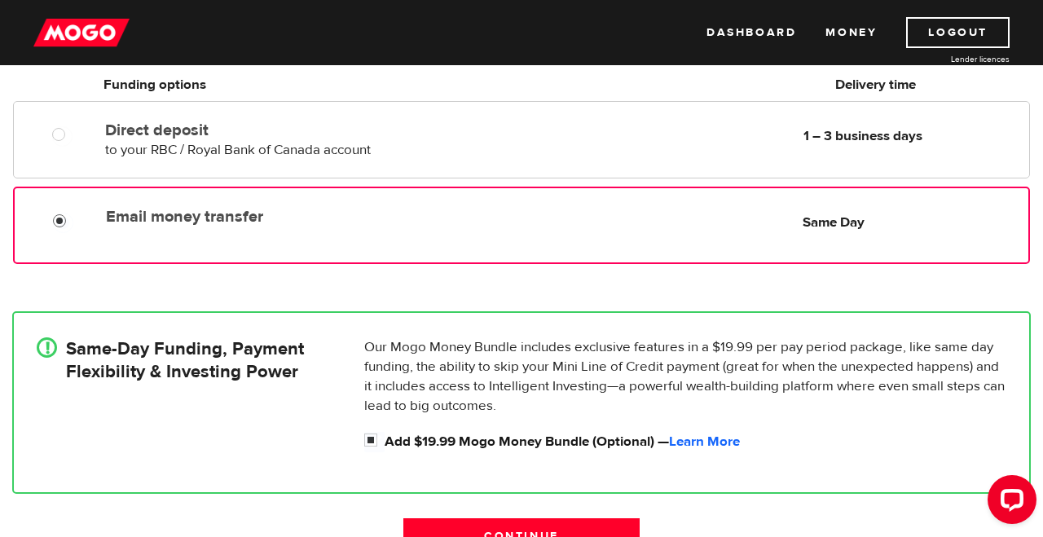
click at [58, 218] on input "Email money transfer" at bounding box center [63, 223] width 20 height 20
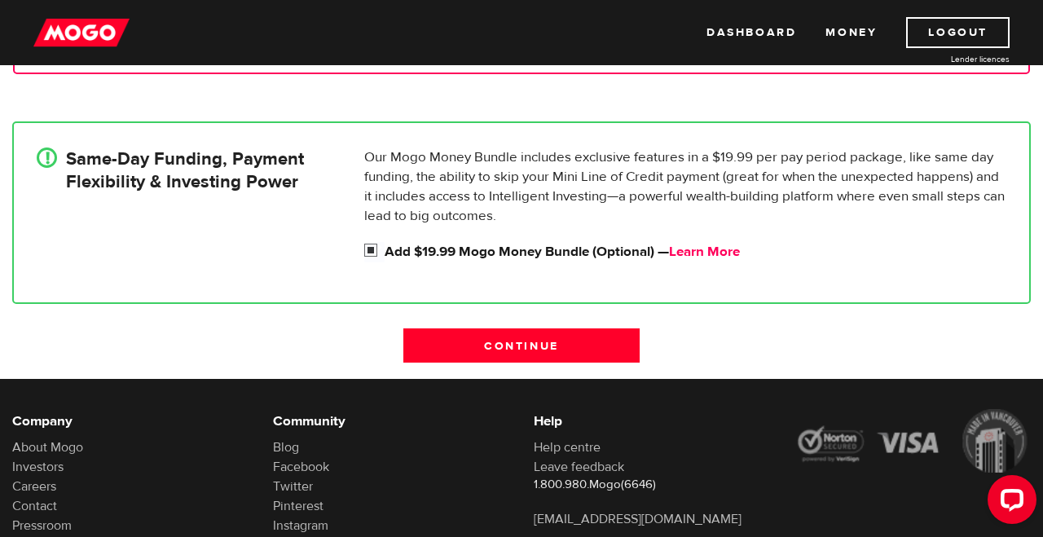
scroll to position [505, 0]
